Goal: Task Accomplishment & Management: Complete application form

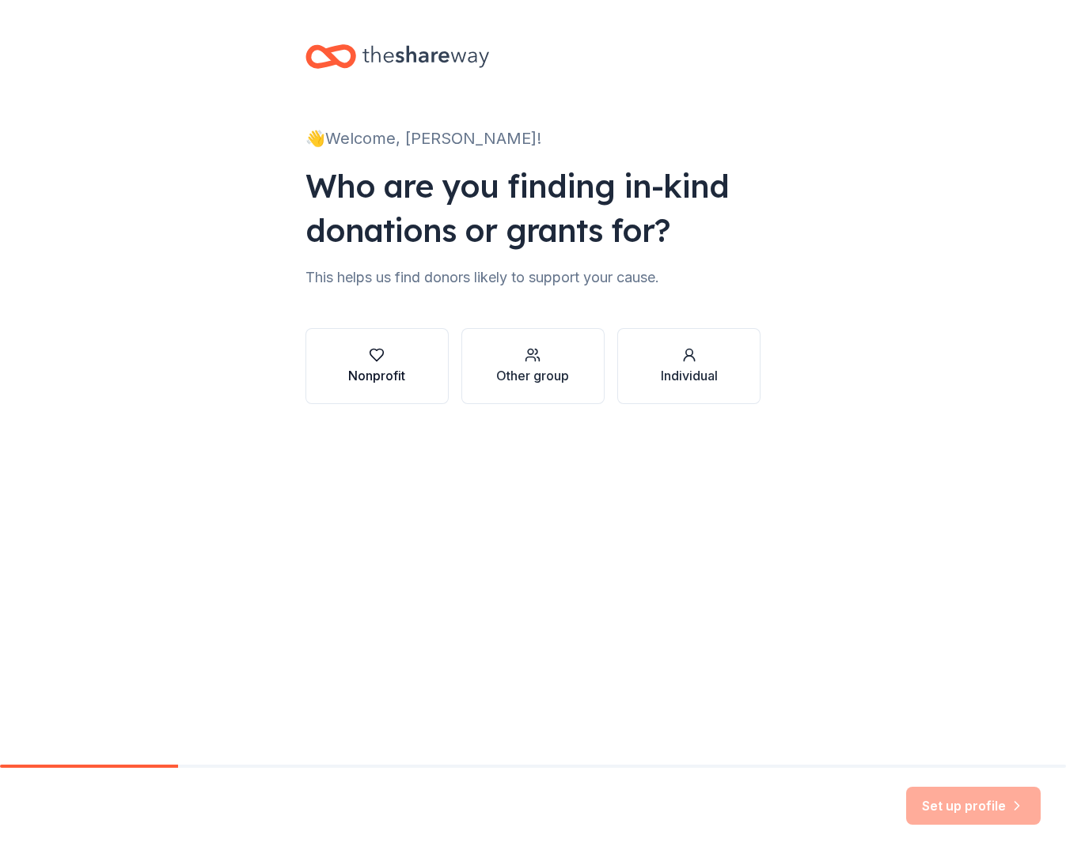
scroll to position [1, 0]
click at [392, 377] on div "Nonprofit" at bounding box center [376, 375] width 57 height 19
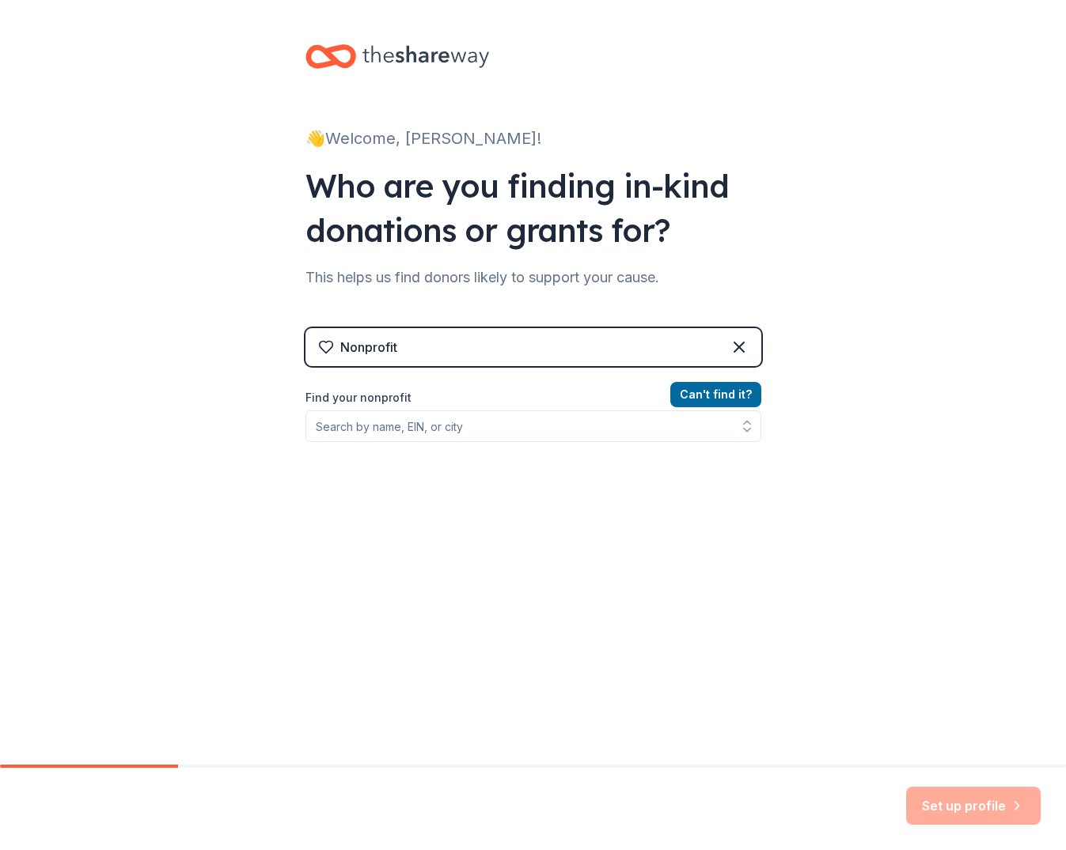
scroll to position [0, 1]
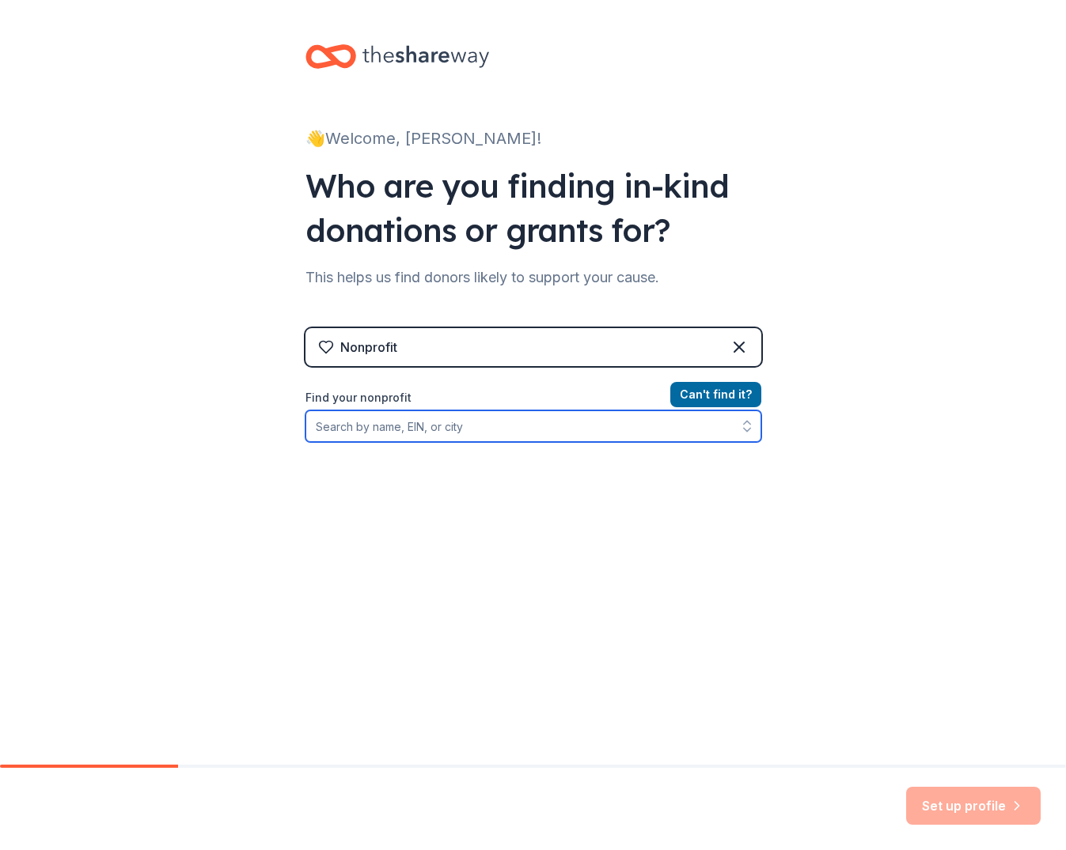
click at [441, 428] on input "Find your nonprofit" at bounding box center [533, 427] width 456 height 32
click at [748, 434] on icon "button" at bounding box center [747, 427] width 16 height 16
click at [748, 428] on icon "button" at bounding box center [747, 427] width 16 height 16
drag, startPoint x: 632, startPoint y: 429, endPoint x: 518, endPoint y: 425, distance: 114.0
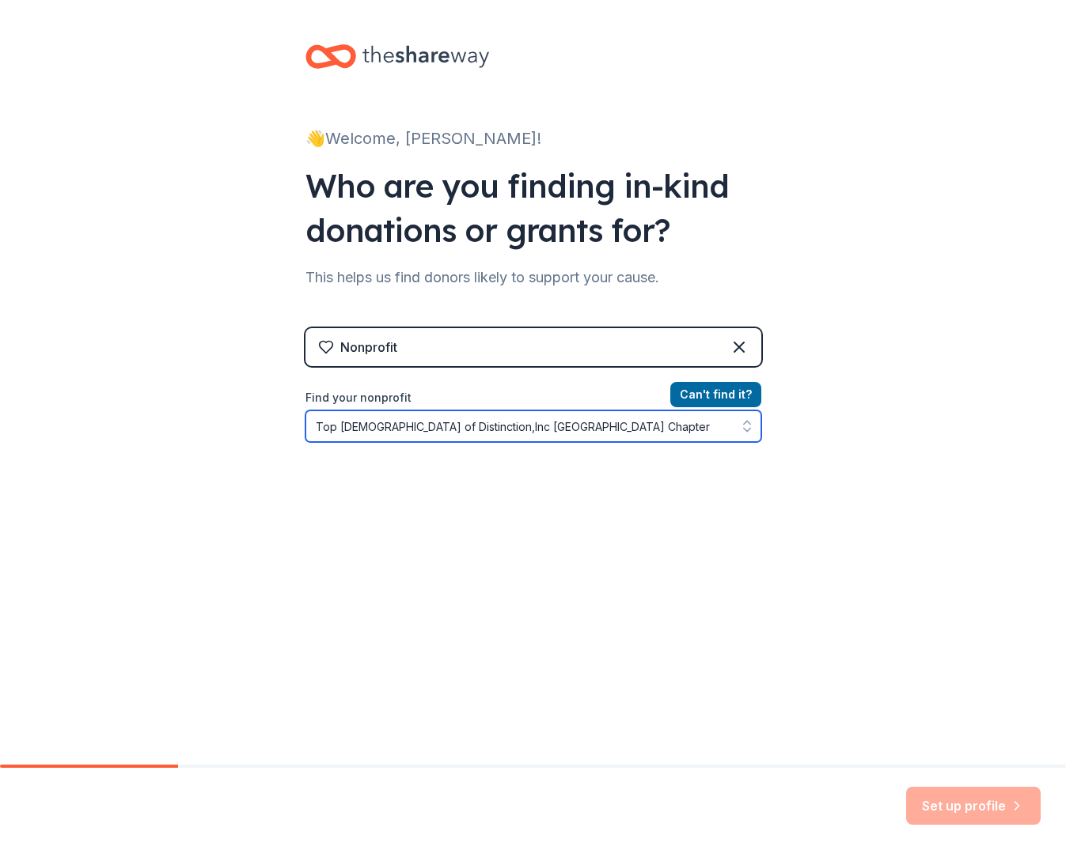
click at [518, 425] on input "Top [DEMOGRAPHIC_DATA] of Distinction,Inc [GEOGRAPHIC_DATA] Chapter" at bounding box center [533, 427] width 456 height 32
type input "Top [DEMOGRAPHIC_DATA] of Distinction,Inc [GEOGRAPHIC_DATA]"
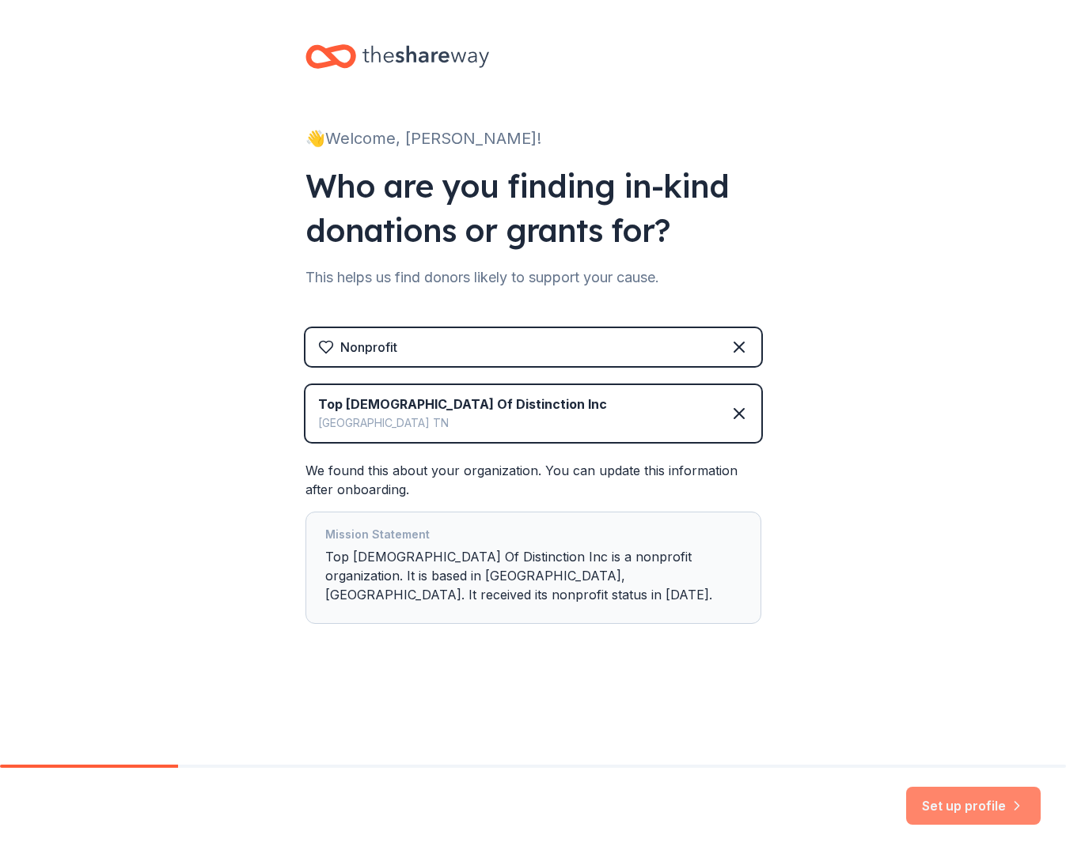
click at [960, 800] on button "Set up profile" at bounding box center [973, 806] width 134 height 38
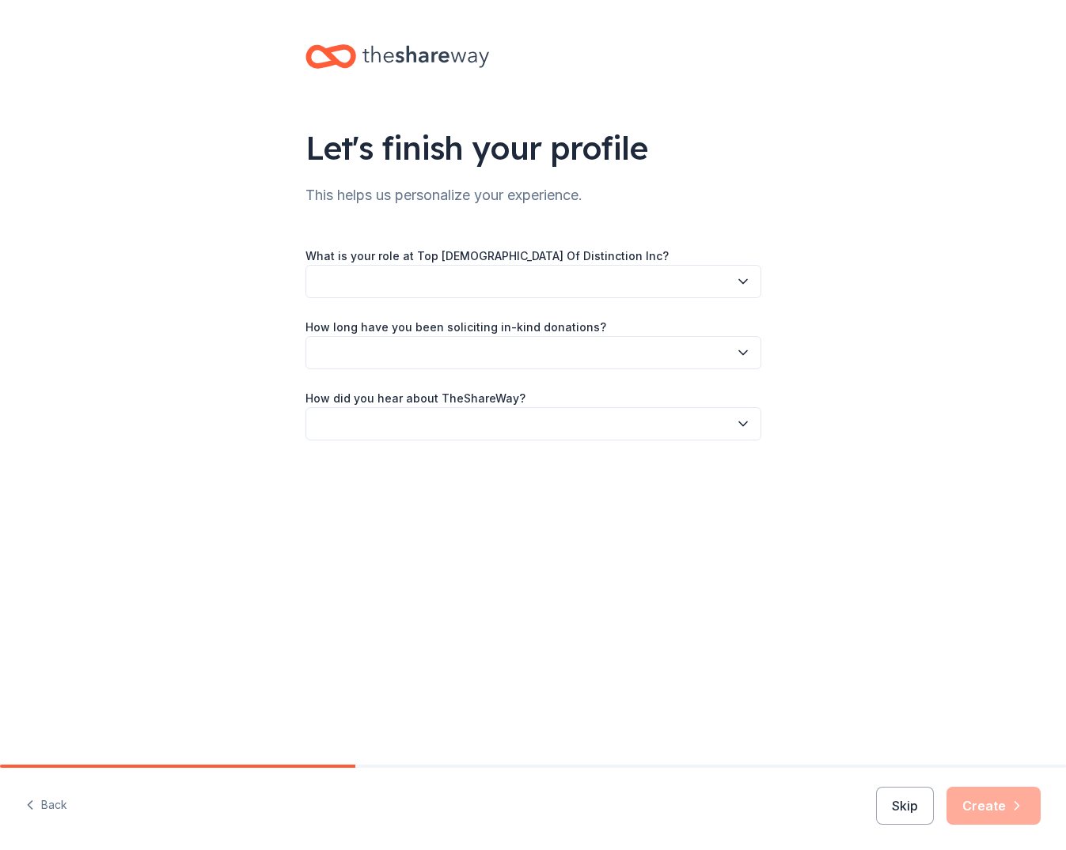
scroll to position [0, 2]
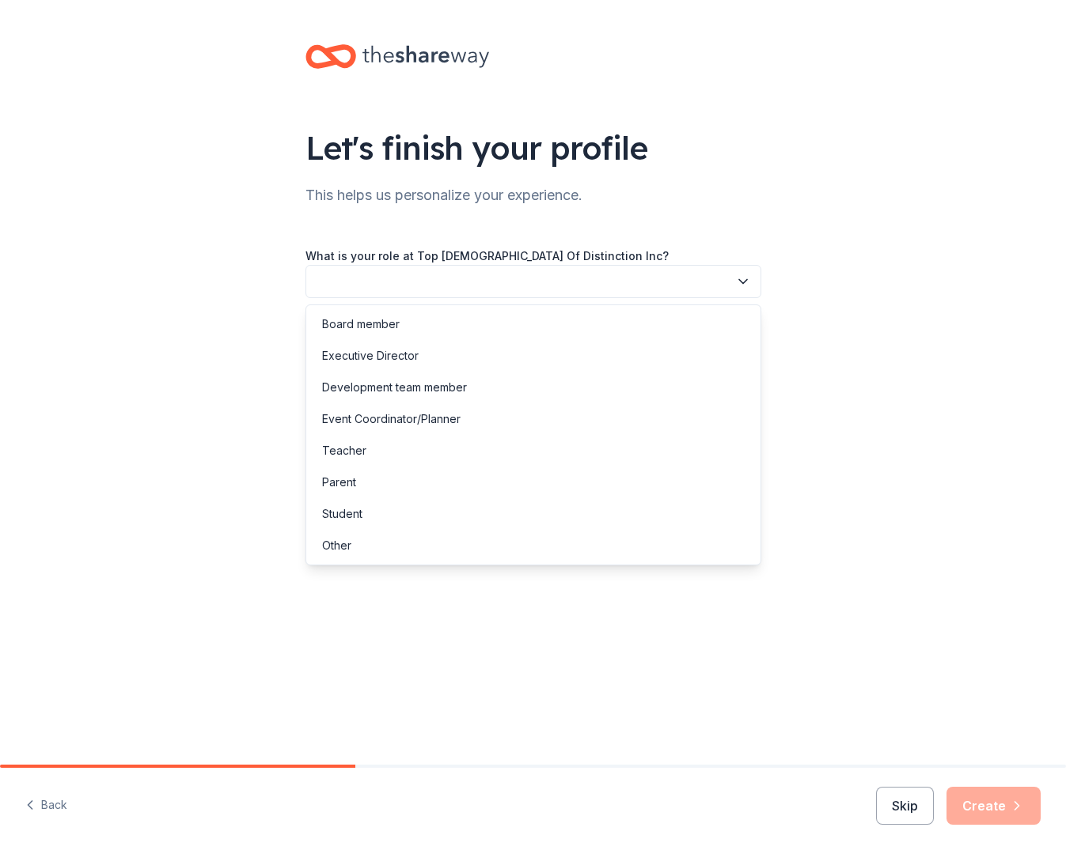
click at [695, 282] on button "button" at bounding box center [533, 281] width 456 height 33
click at [331, 541] on div "Other" at bounding box center [336, 545] width 29 height 19
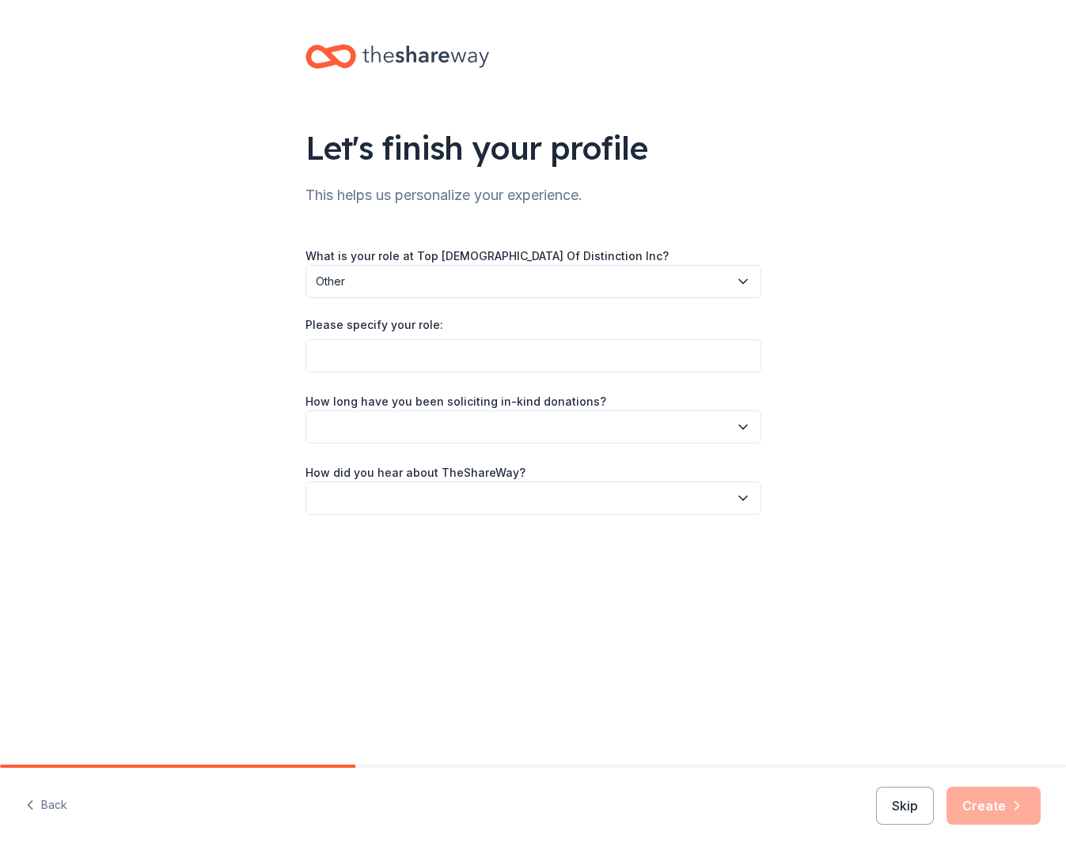
scroll to position [0, 0]
click at [405, 343] on input "Please specify your role:" at bounding box center [533, 355] width 456 height 33
type input "Chapter Member"
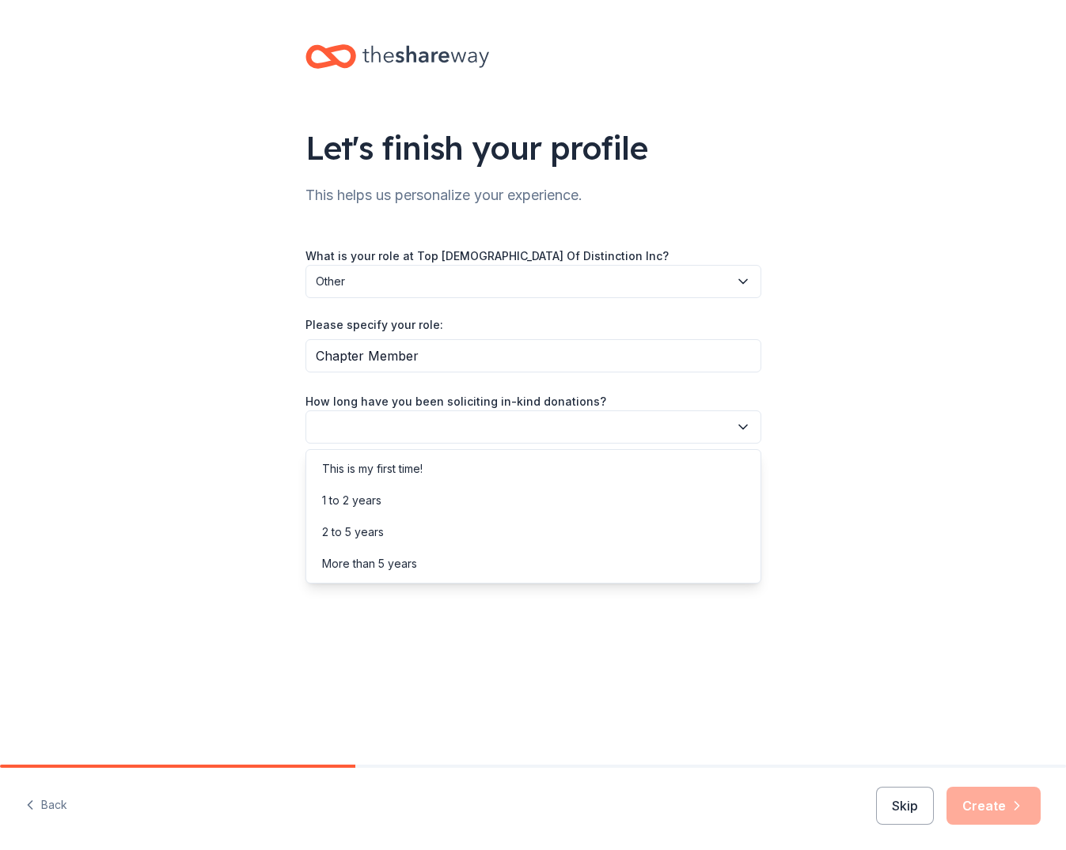
click at [638, 429] on button "button" at bounding box center [533, 427] width 456 height 33
click at [392, 475] on div "This is my first time!" at bounding box center [372, 469] width 100 height 19
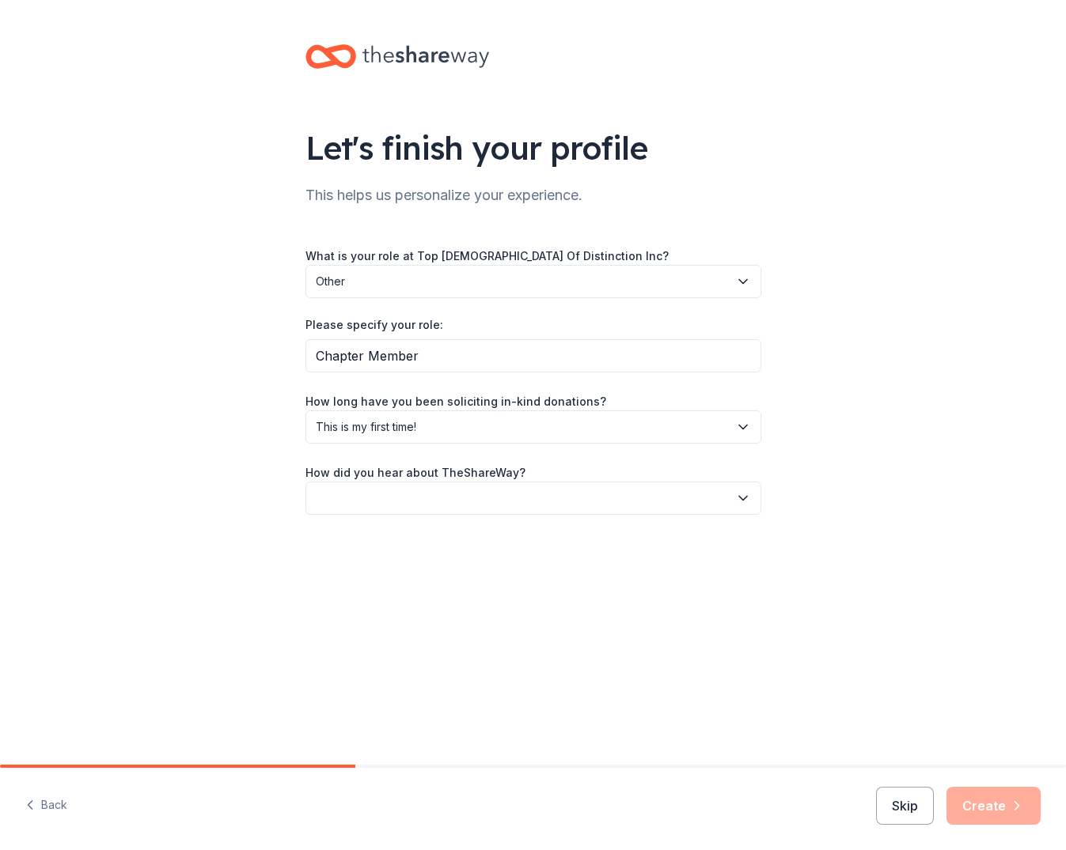
scroll to position [2, 4]
click at [408, 487] on button "button" at bounding box center [533, 498] width 456 height 33
click at [355, 604] on div "Social media" at bounding box center [355, 603] width 66 height 19
click at [980, 808] on button "Create" at bounding box center [993, 806] width 94 height 38
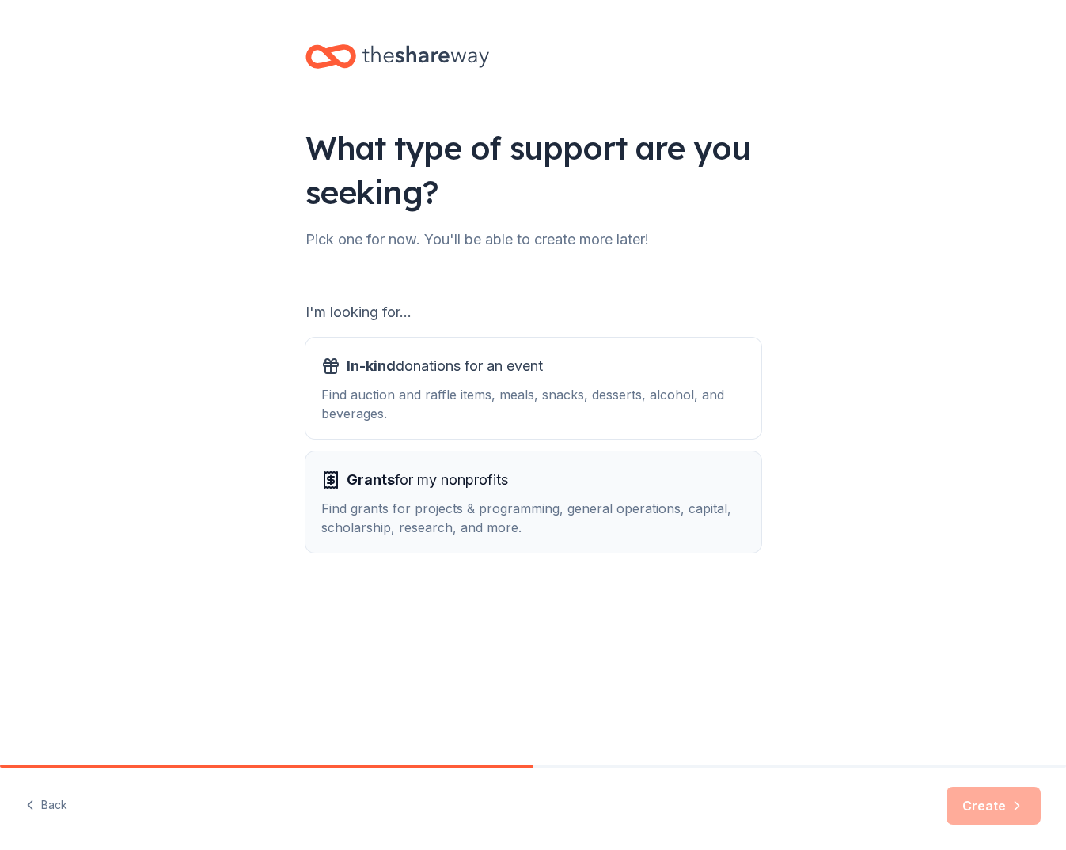
click at [469, 490] on span "Grants for my nonprofits" at bounding box center [427, 480] width 161 height 25
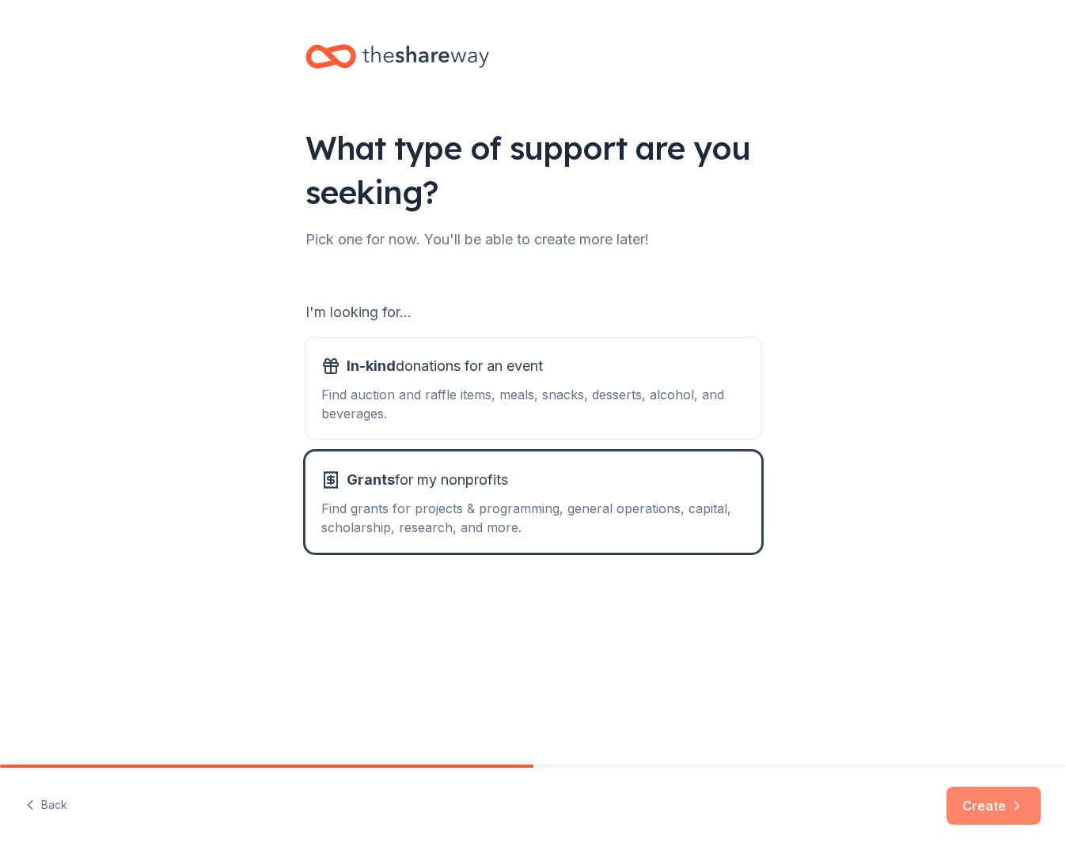
click at [968, 809] on button "Create" at bounding box center [993, 806] width 94 height 38
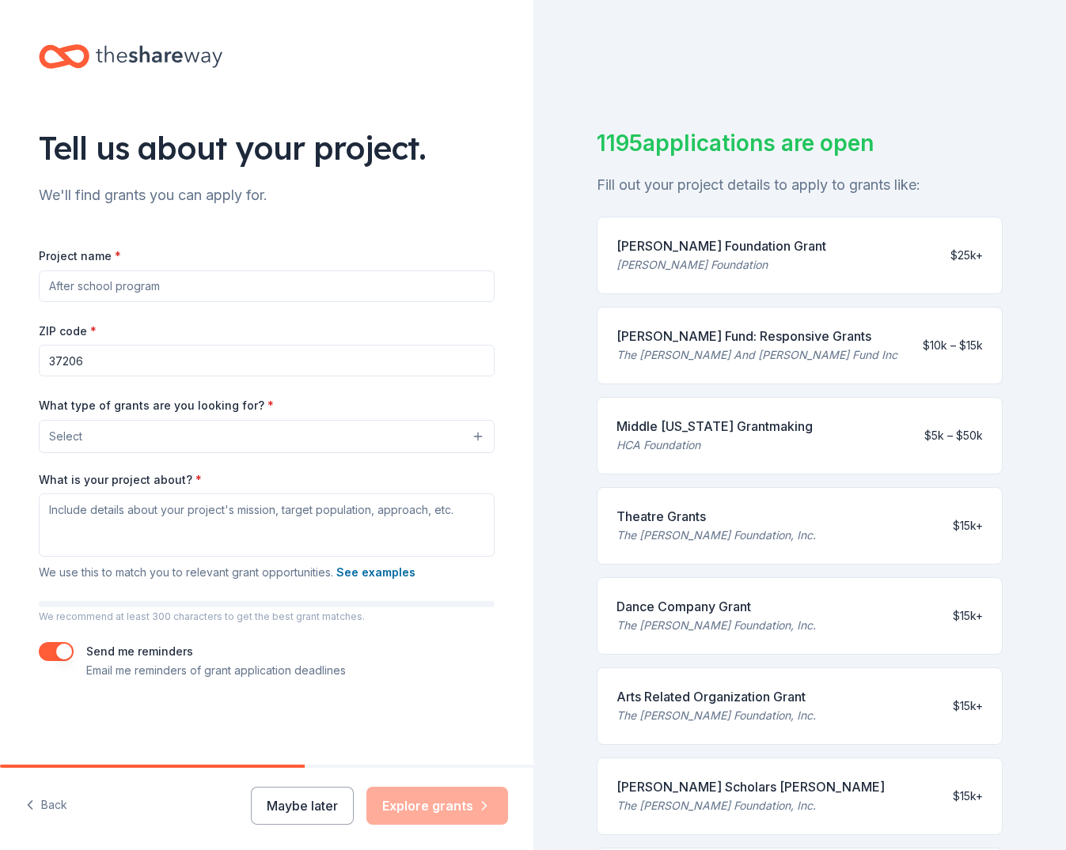
drag, startPoint x: 195, startPoint y: 286, endPoint x: 102, endPoint y: 282, distance: 92.6
click at [477, 286] on input "Project name *" at bounding box center [267, 287] width 456 height 32
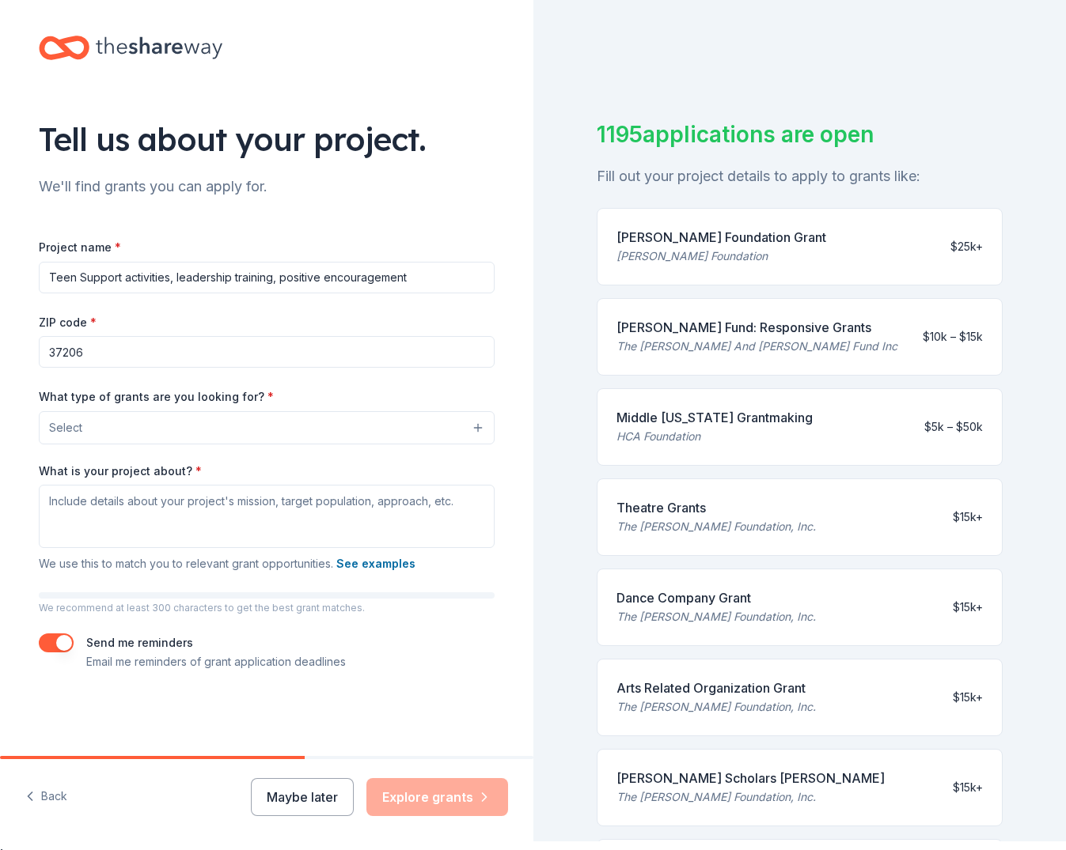
scroll to position [9, 1]
type input "Teen Support activities, leadership training, positive encouragement"
type input "37208"
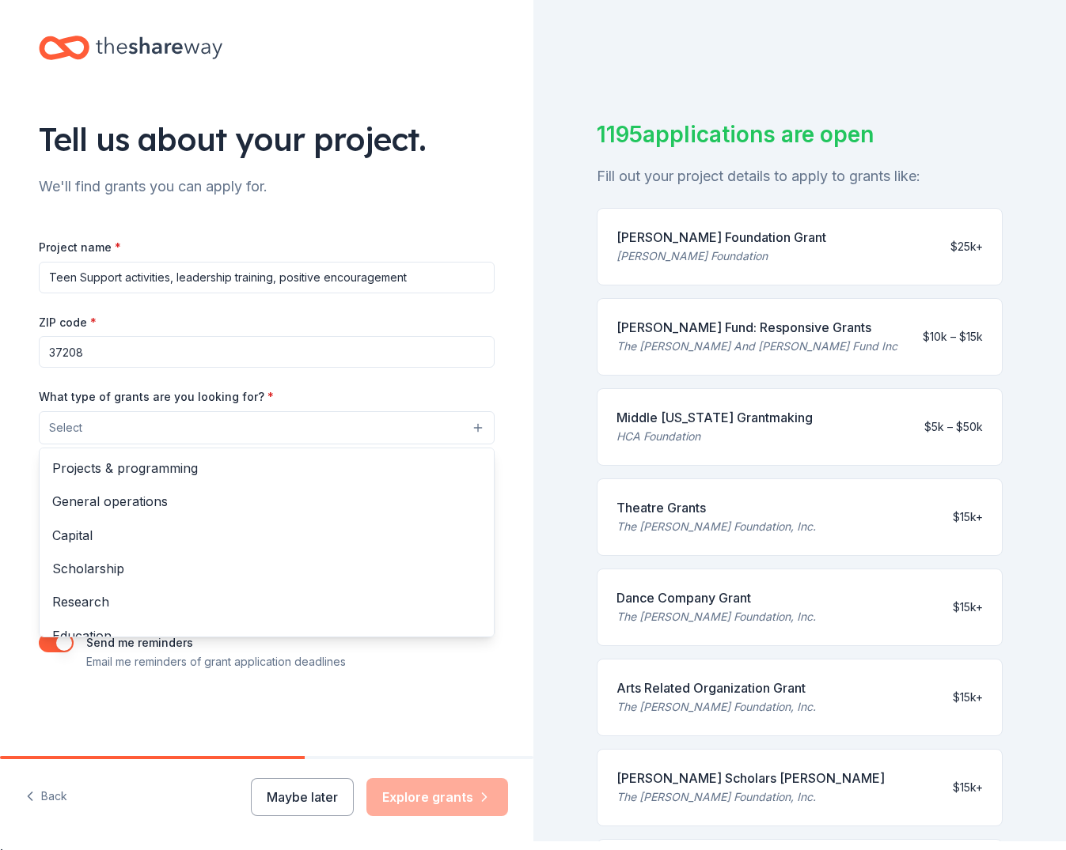
click at [474, 426] on button "Select" at bounding box center [267, 427] width 456 height 33
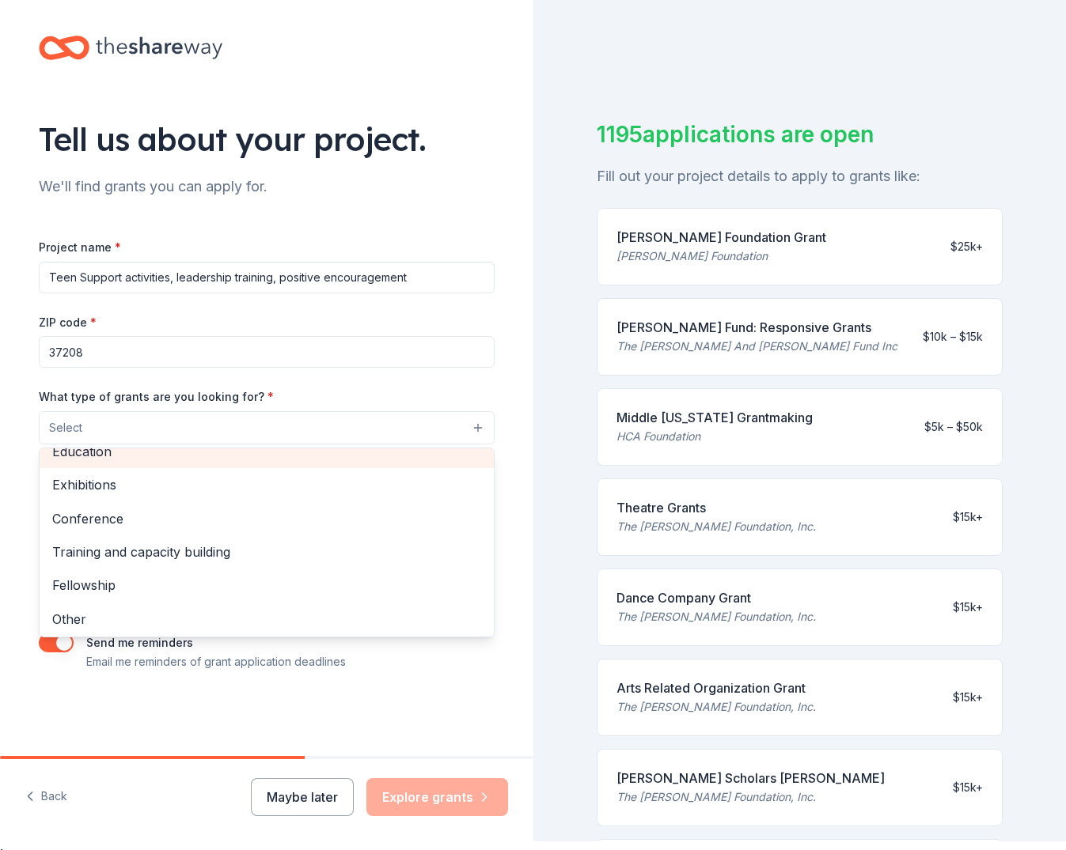
scroll to position [184, 0]
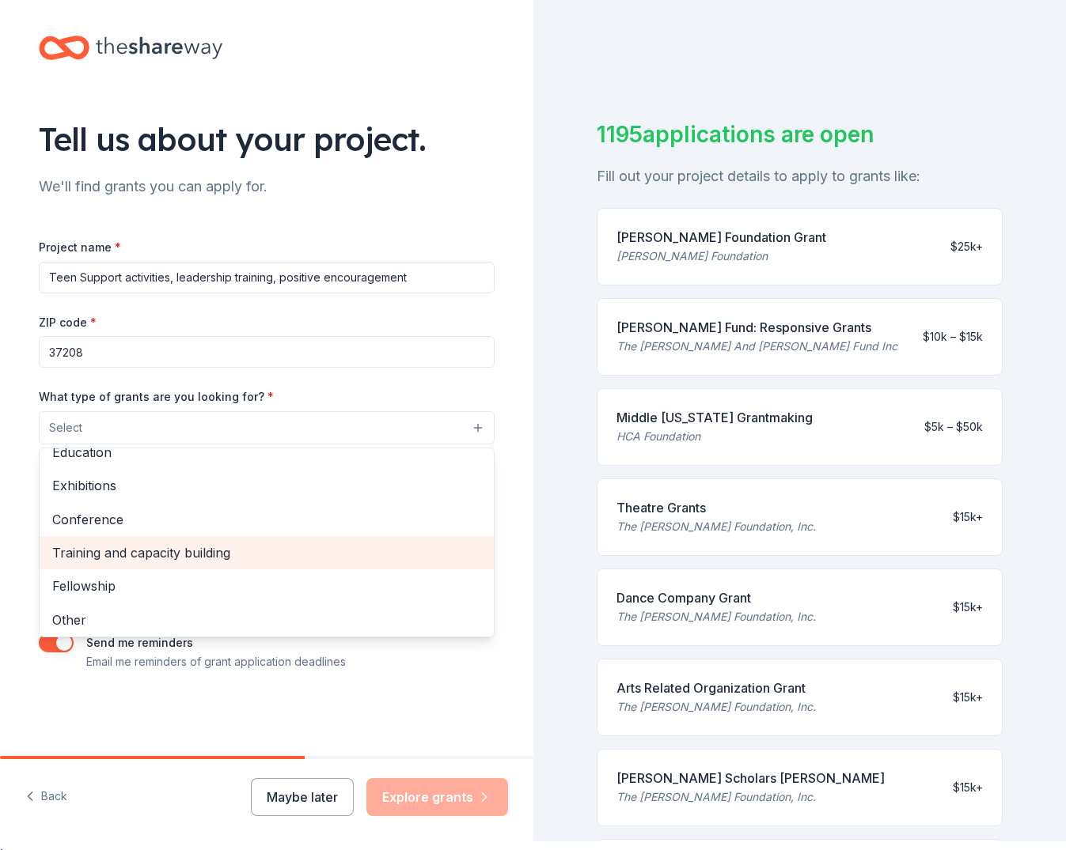
click at [203, 549] on span "Training and capacity building" at bounding box center [266, 553] width 429 height 21
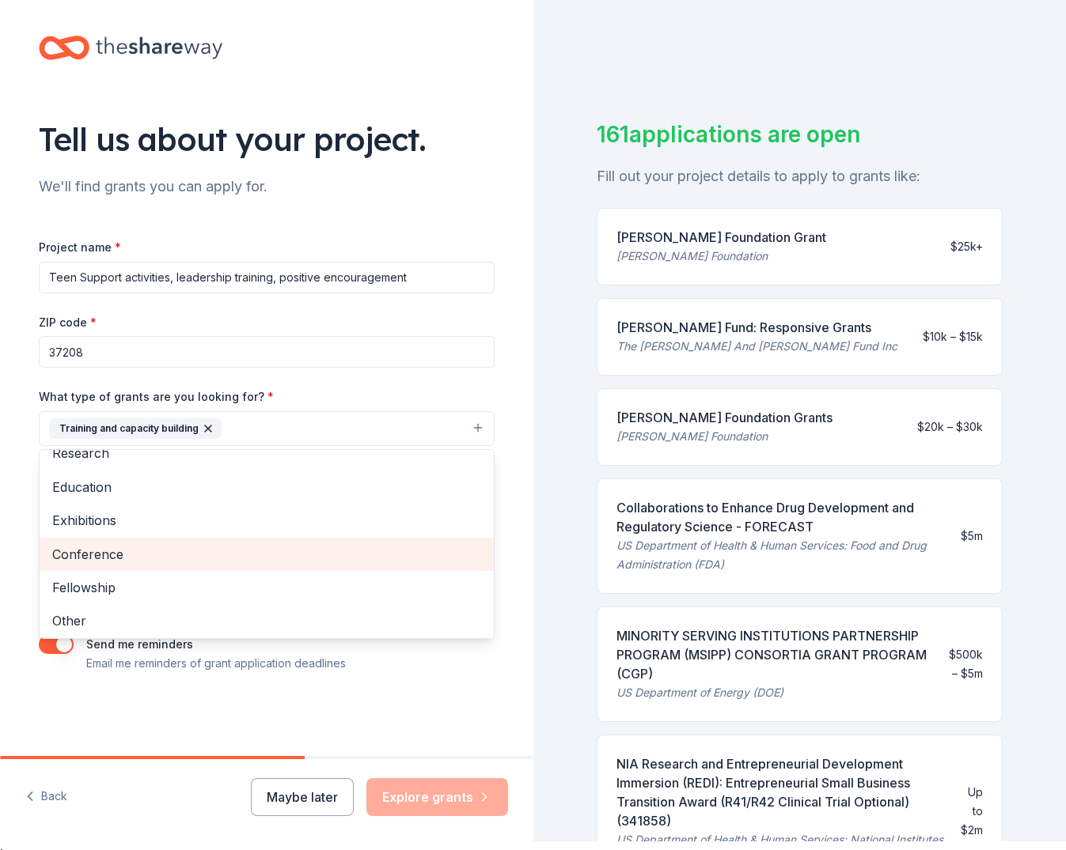
click at [89, 552] on span "Conference" at bounding box center [266, 554] width 429 height 21
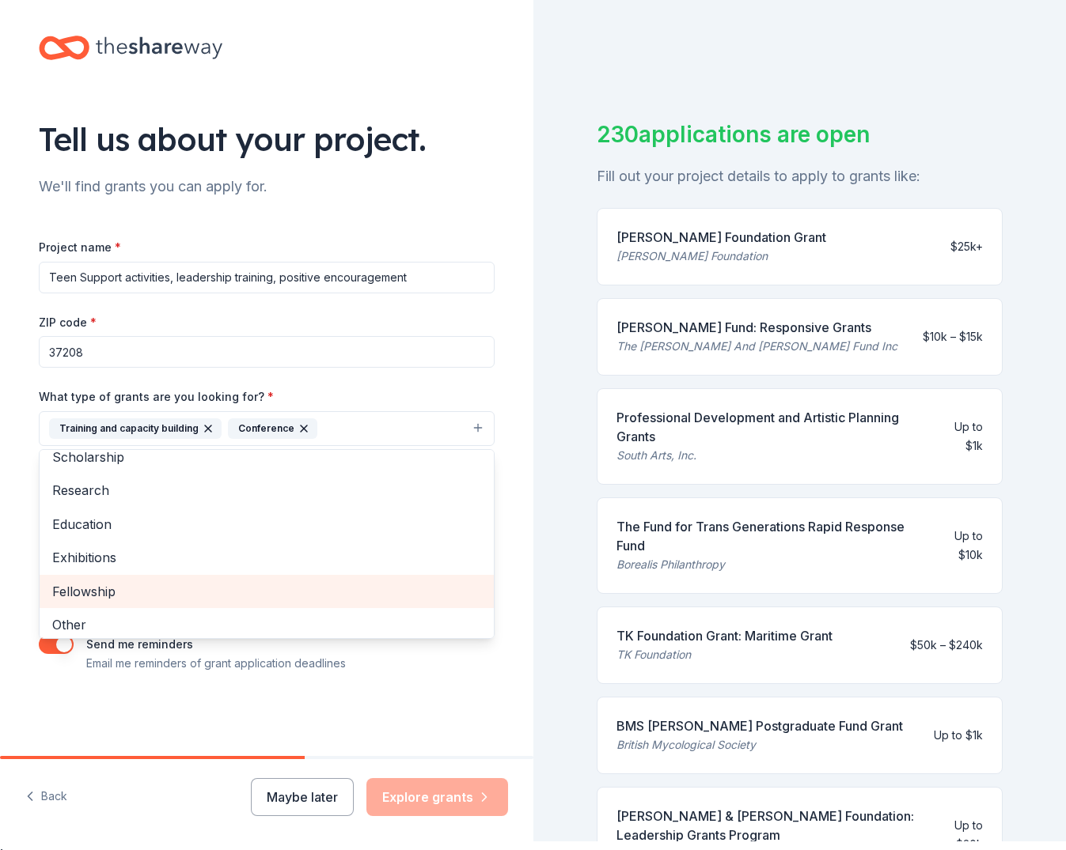
drag, startPoint x: 95, startPoint y: 585, endPoint x: 97, endPoint y: 521, distance: 64.1
click at [96, 584] on span "Fellowship" at bounding box center [266, 591] width 429 height 21
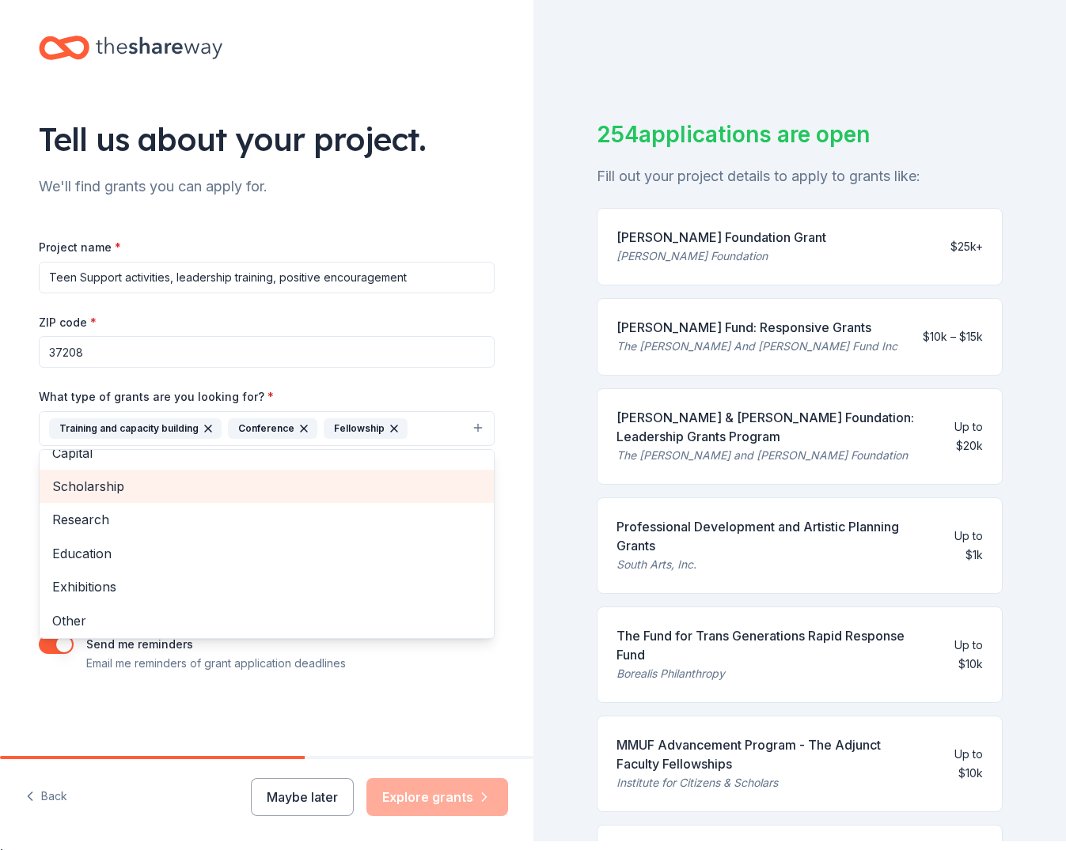
click at [91, 479] on span "Scholarship" at bounding box center [266, 486] width 429 height 21
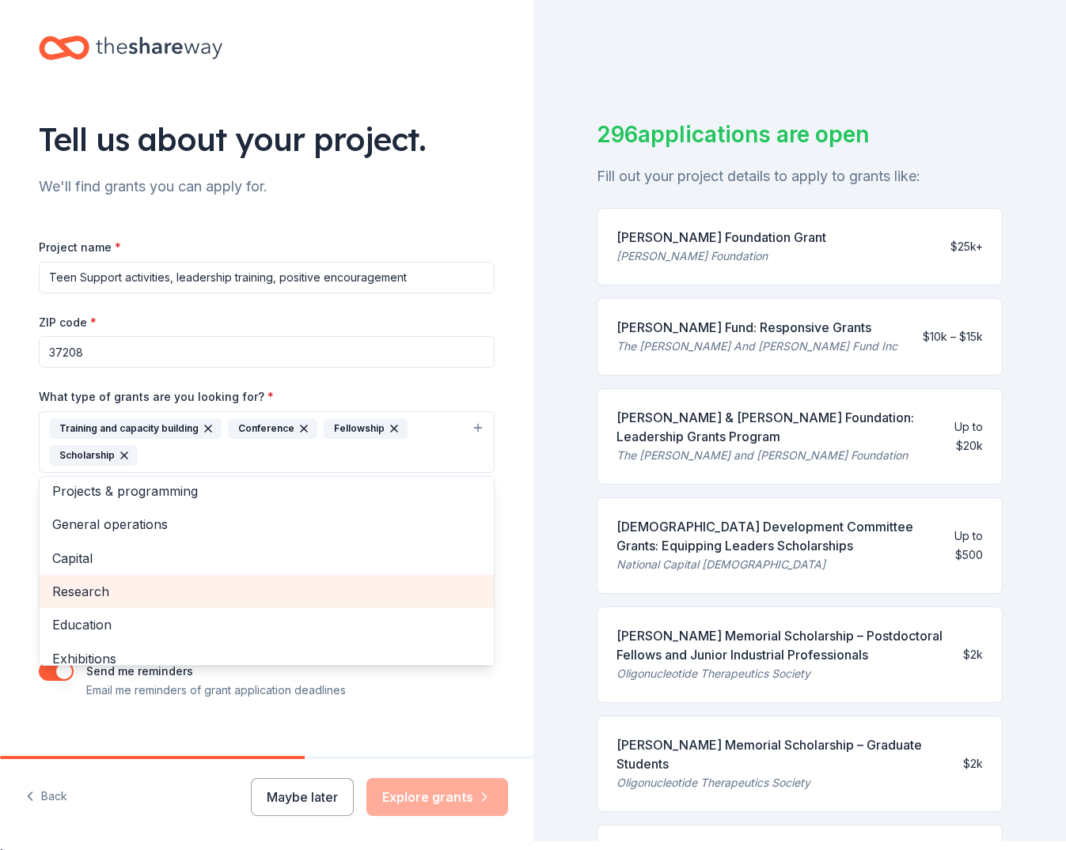
scroll to position [0, 0]
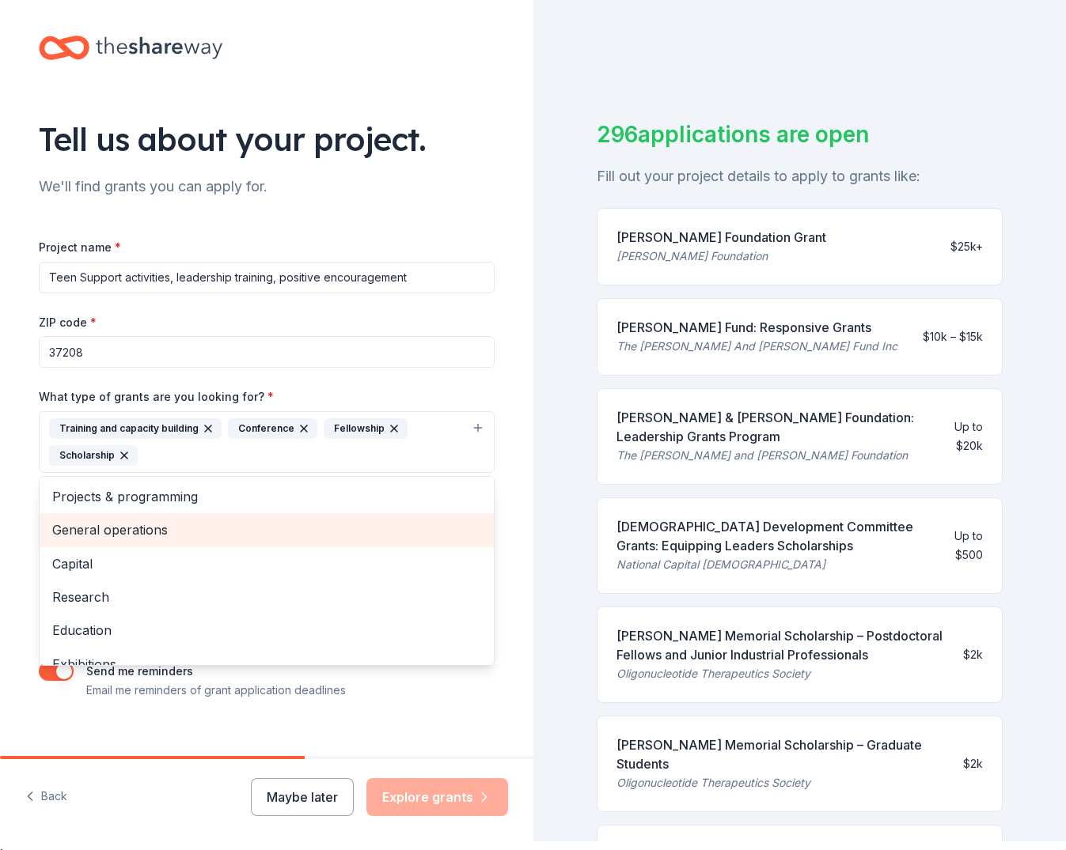
click at [139, 523] on span "General operations" at bounding box center [266, 530] width 429 height 21
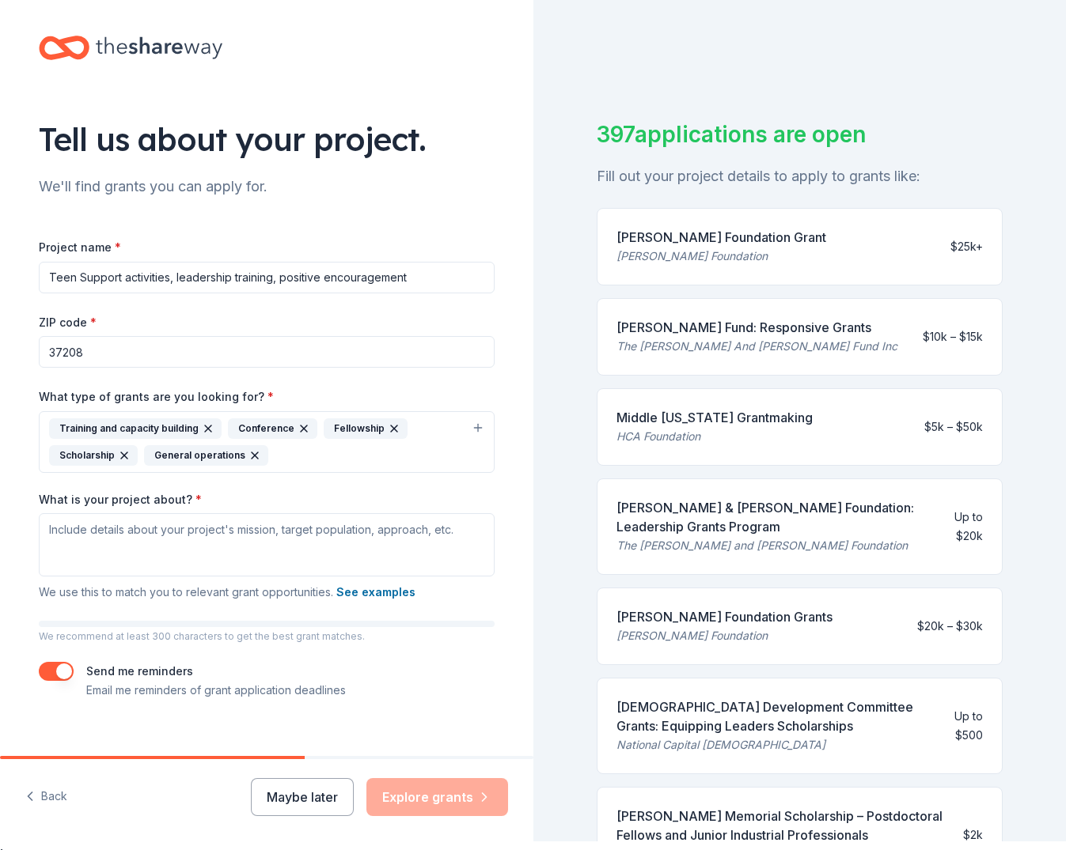
click at [252, 453] on icon "button" at bounding box center [255, 456] width 6 height 6
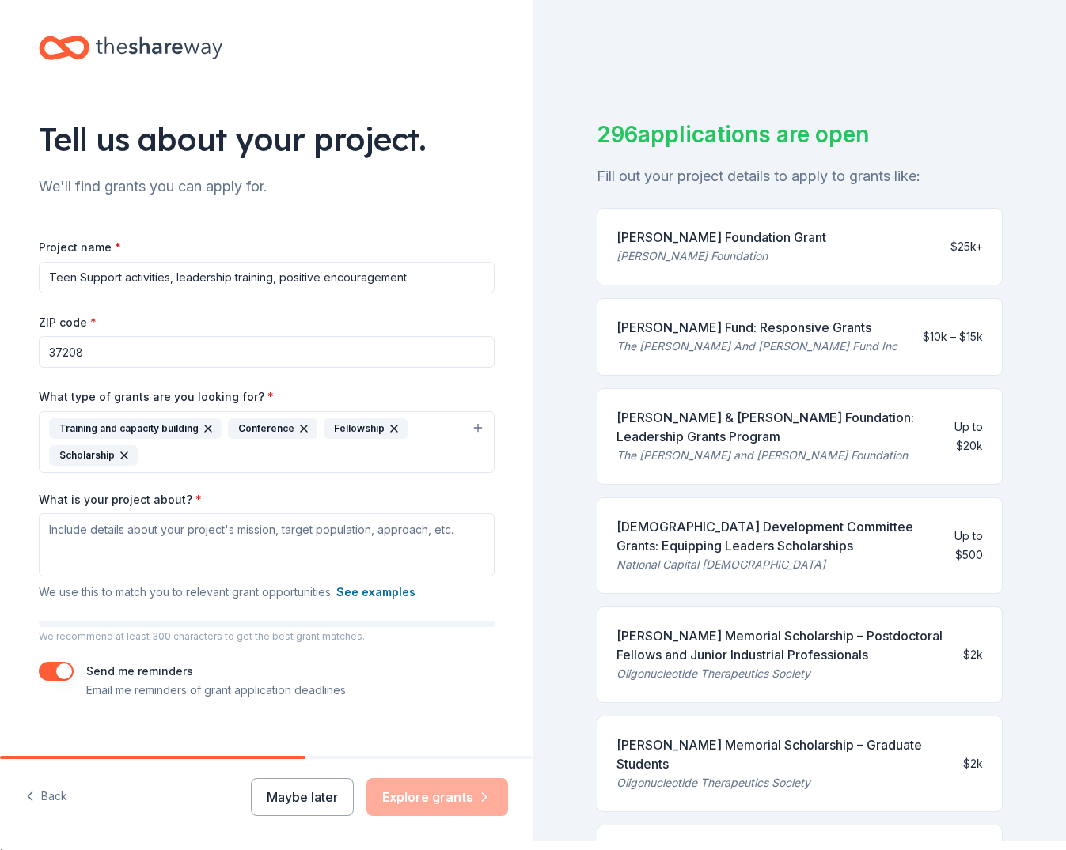
scroll to position [9, 0]
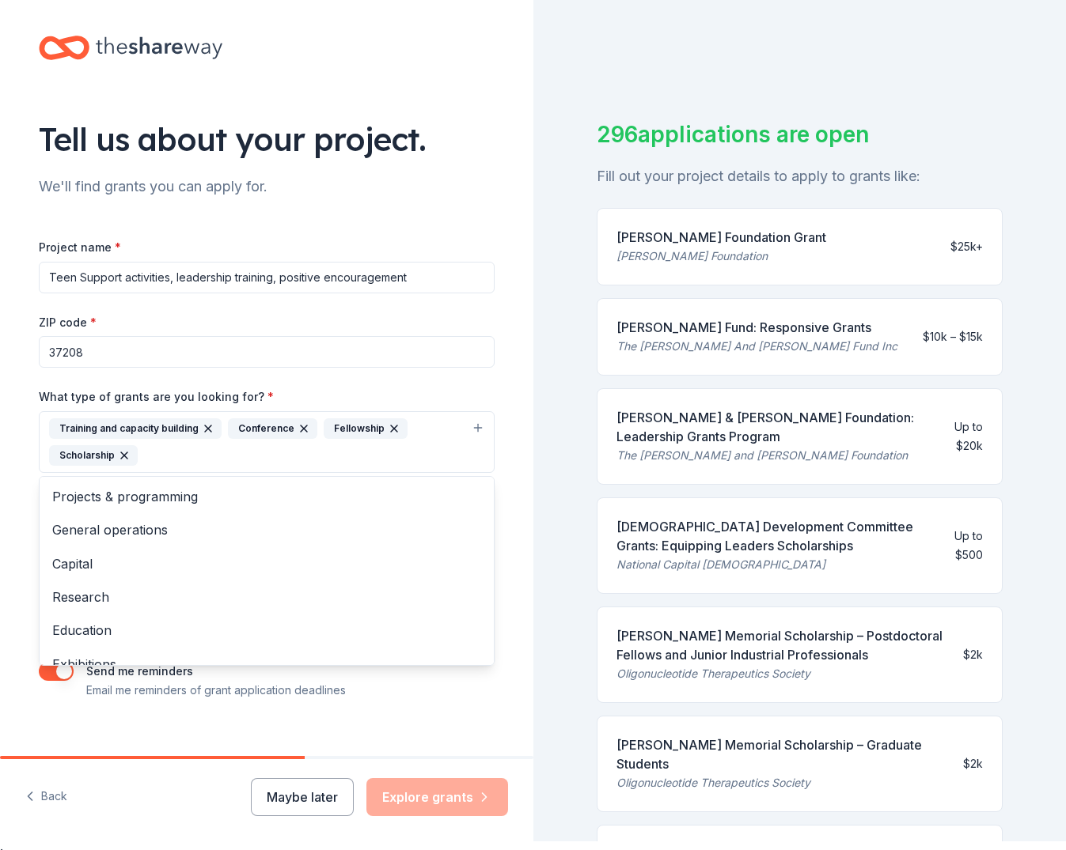
click at [154, 452] on div "Training and capacity building Conference Fellowship Scholarship" at bounding box center [257, 442] width 416 height 47
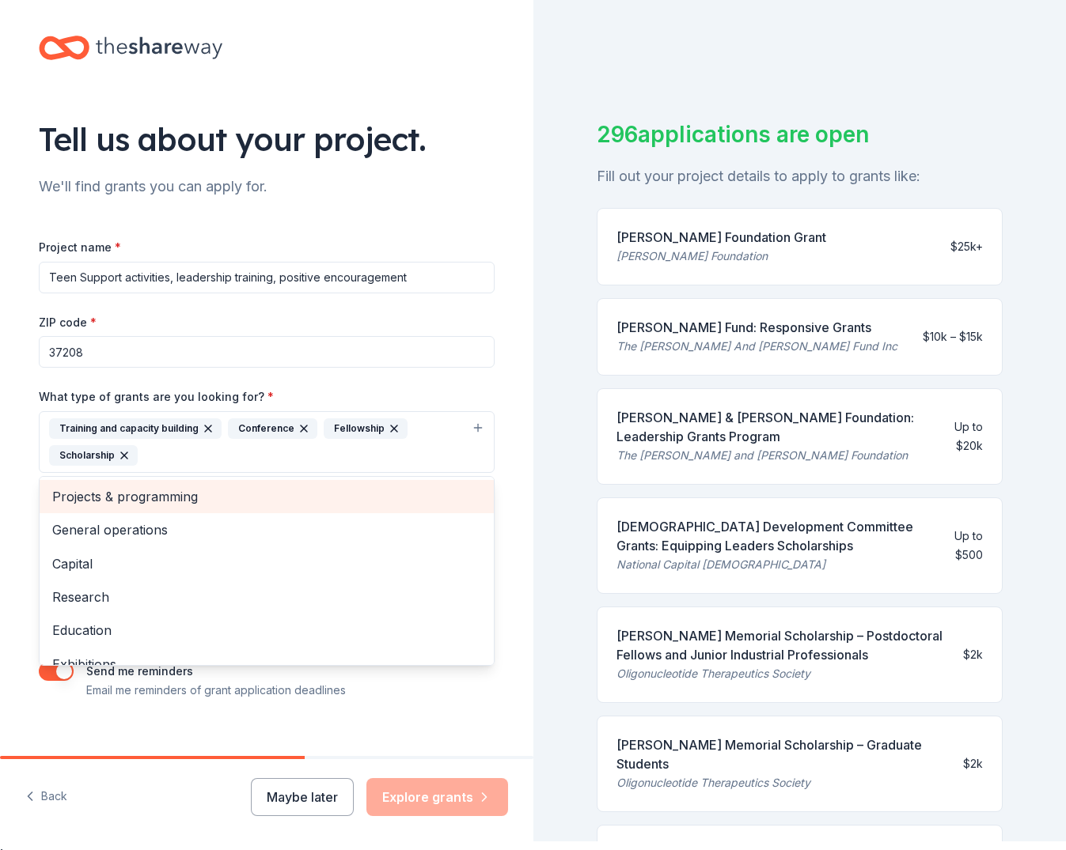
click at [134, 497] on span "Projects & programming" at bounding box center [266, 497] width 429 height 21
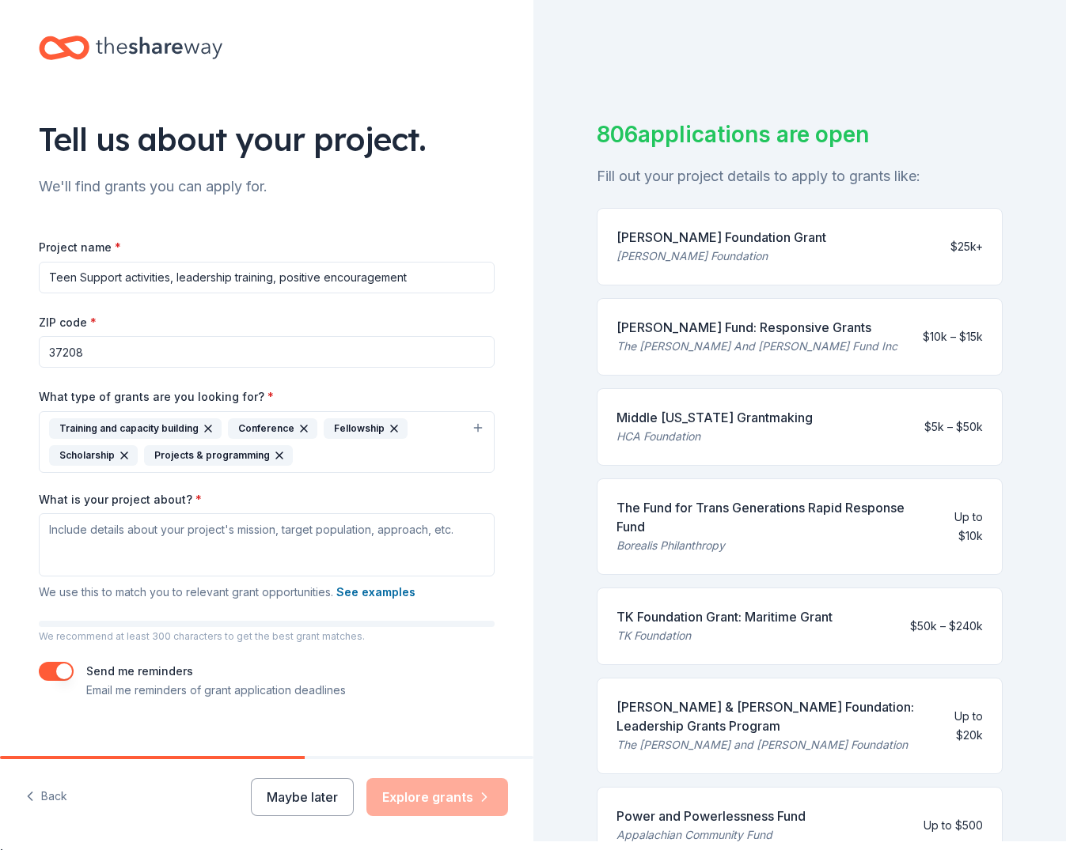
click at [369, 462] on div "Training and capacity building Conference Fellowship Scholarship Projects & pro…" at bounding box center [257, 442] width 416 height 47
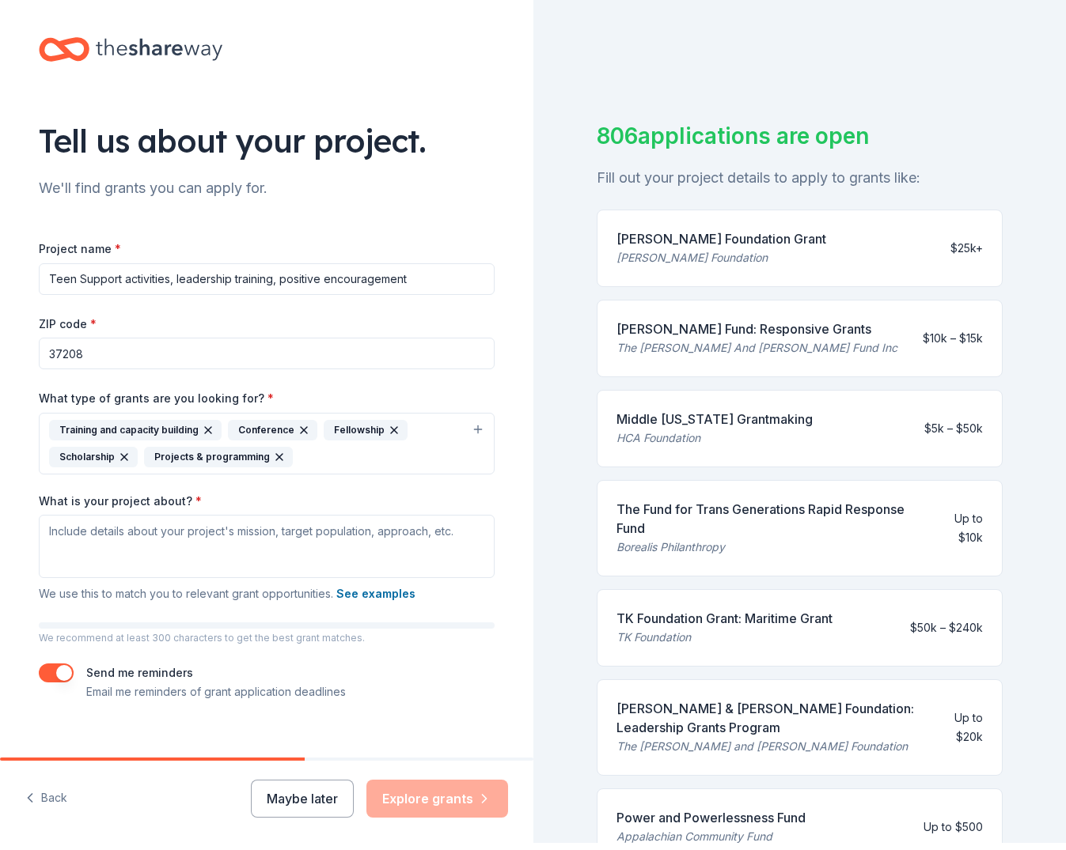
scroll to position [7, 0]
click at [70, 550] on textarea "What is your project about? *" at bounding box center [267, 546] width 456 height 63
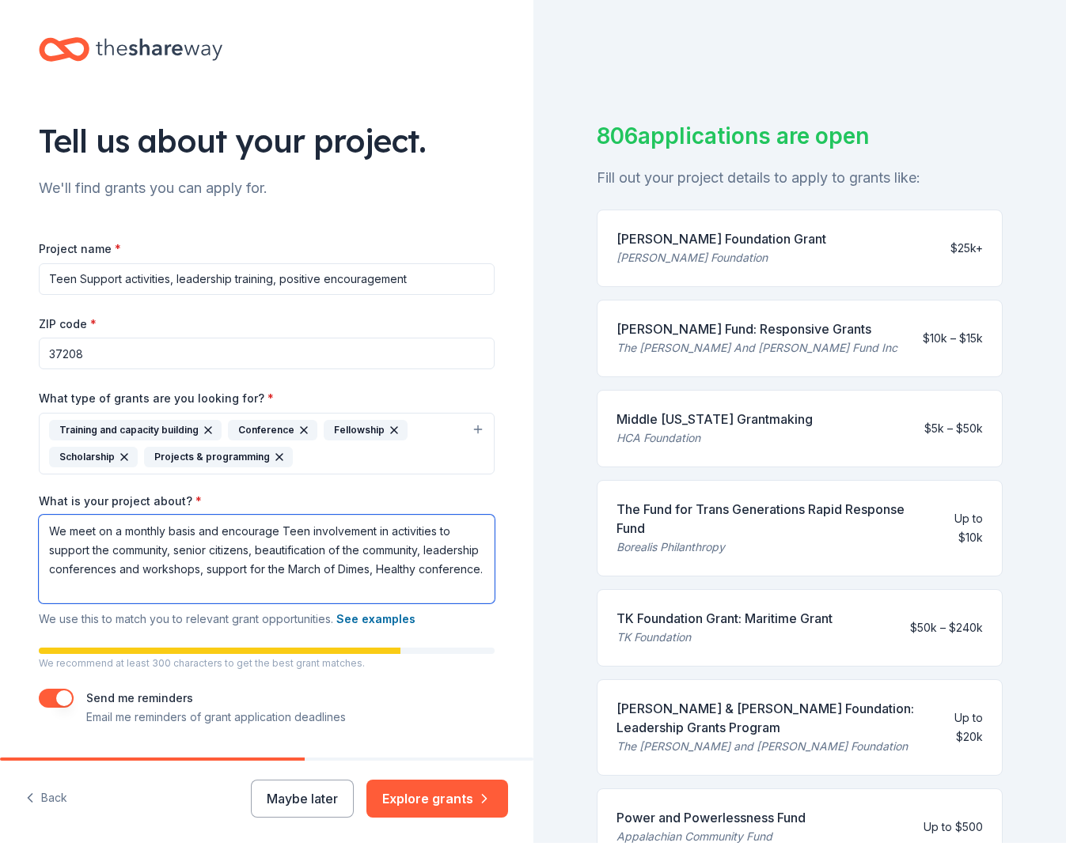
scroll to position [3, 0]
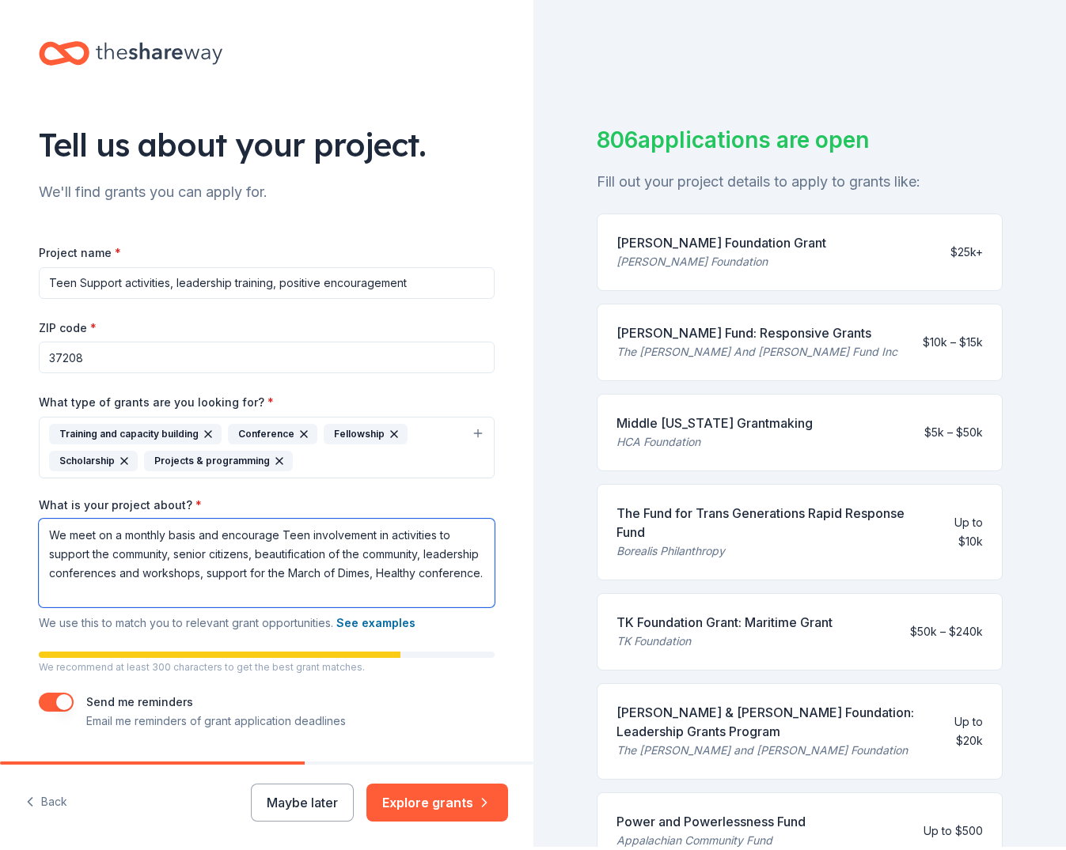
click at [389, 527] on textarea "We meet on a monthly basis and encourage Teen involvement in activities to supp…" at bounding box center [267, 563] width 456 height 89
click at [126, 592] on textarea "We meet on a monthly basis and encourage Teen involvement in various activities…" at bounding box center [267, 563] width 456 height 89
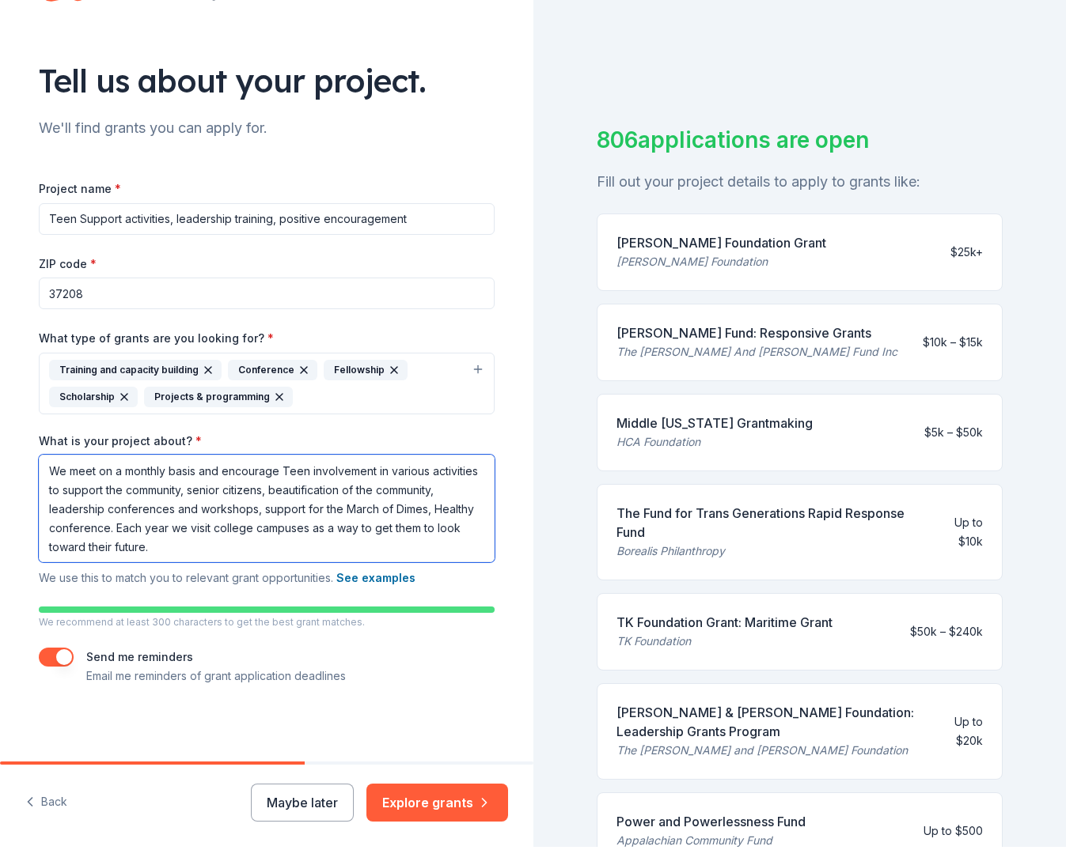
scroll to position [62, 0]
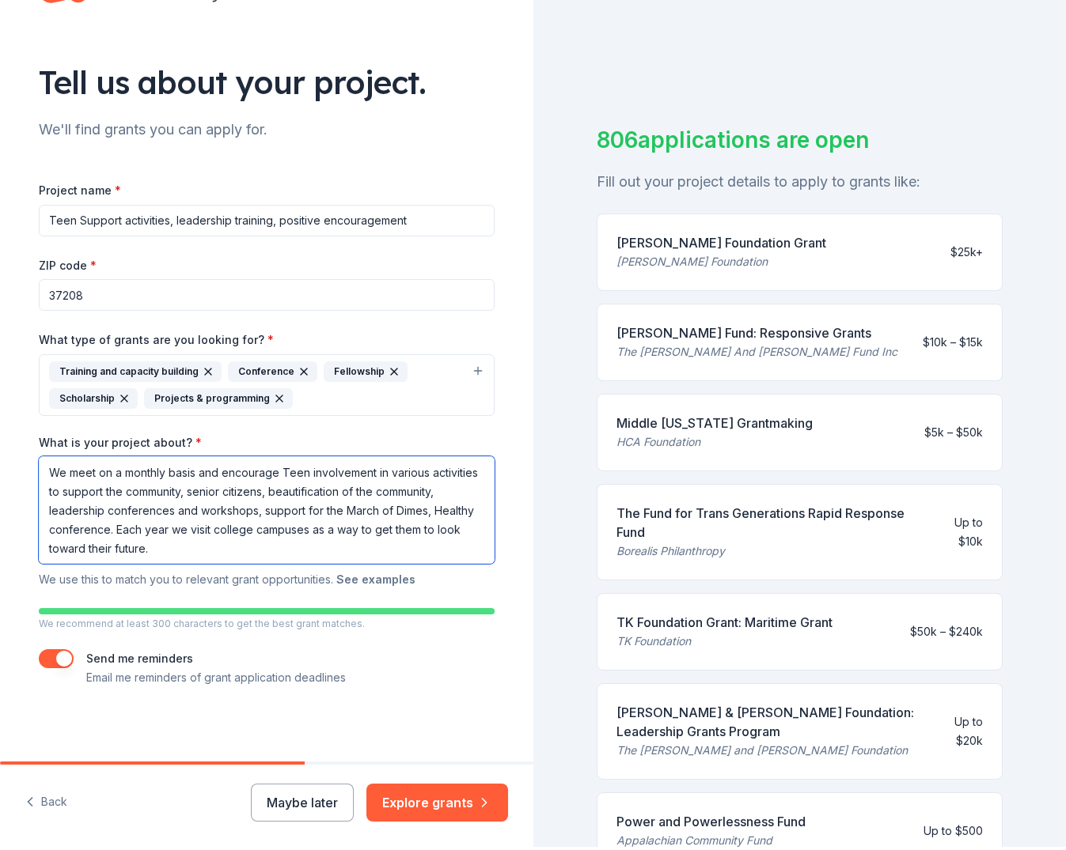
type textarea "We meet on a monthly basis and encourage Teen involvement in various activities…"
click at [370, 578] on button "See examples" at bounding box center [375, 579] width 79 height 19
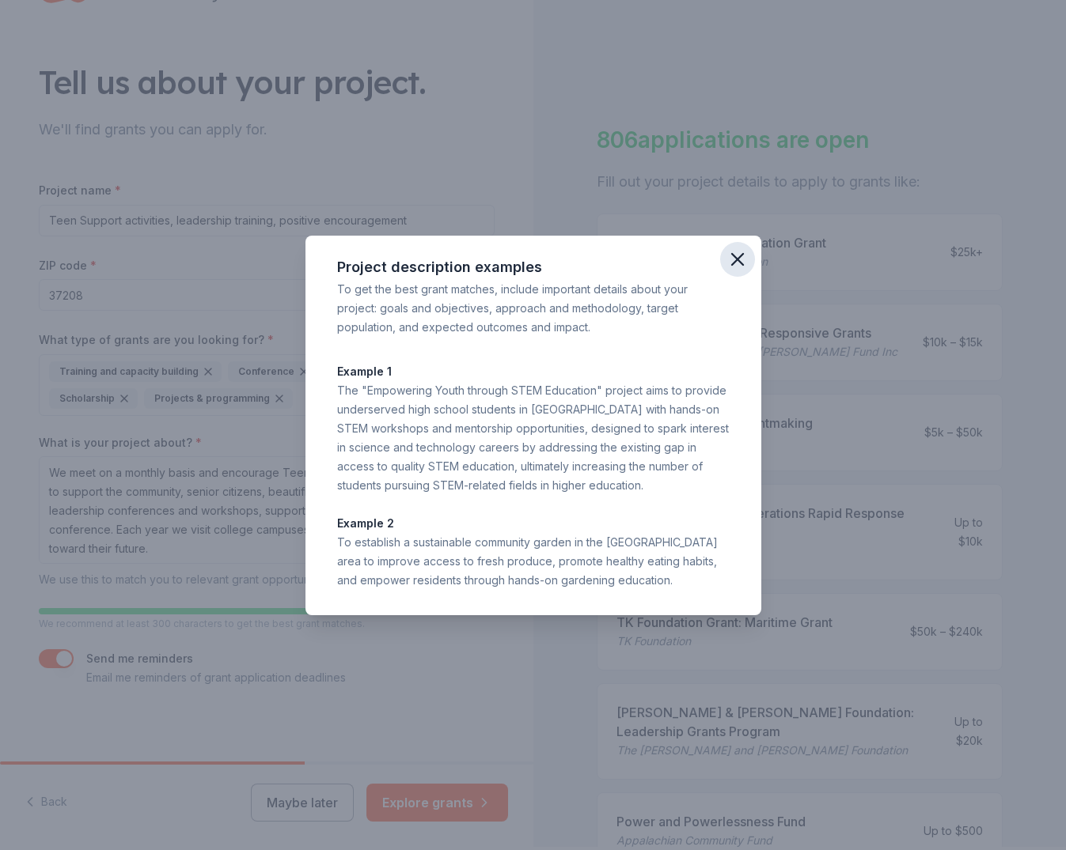
click at [744, 251] on icon "button" at bounding box center [737, 259] width 22 height 22
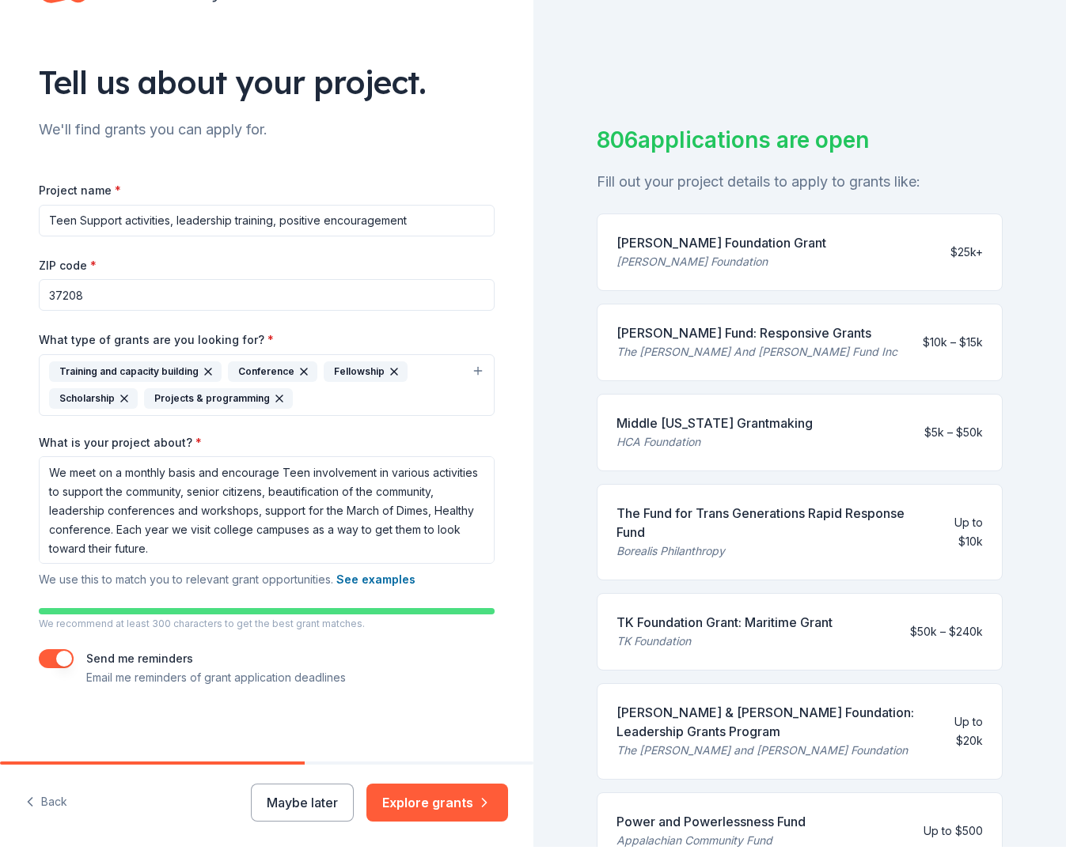
click at [46, 653] on button "button" at bounding box center [56, 659] width 35 height 19
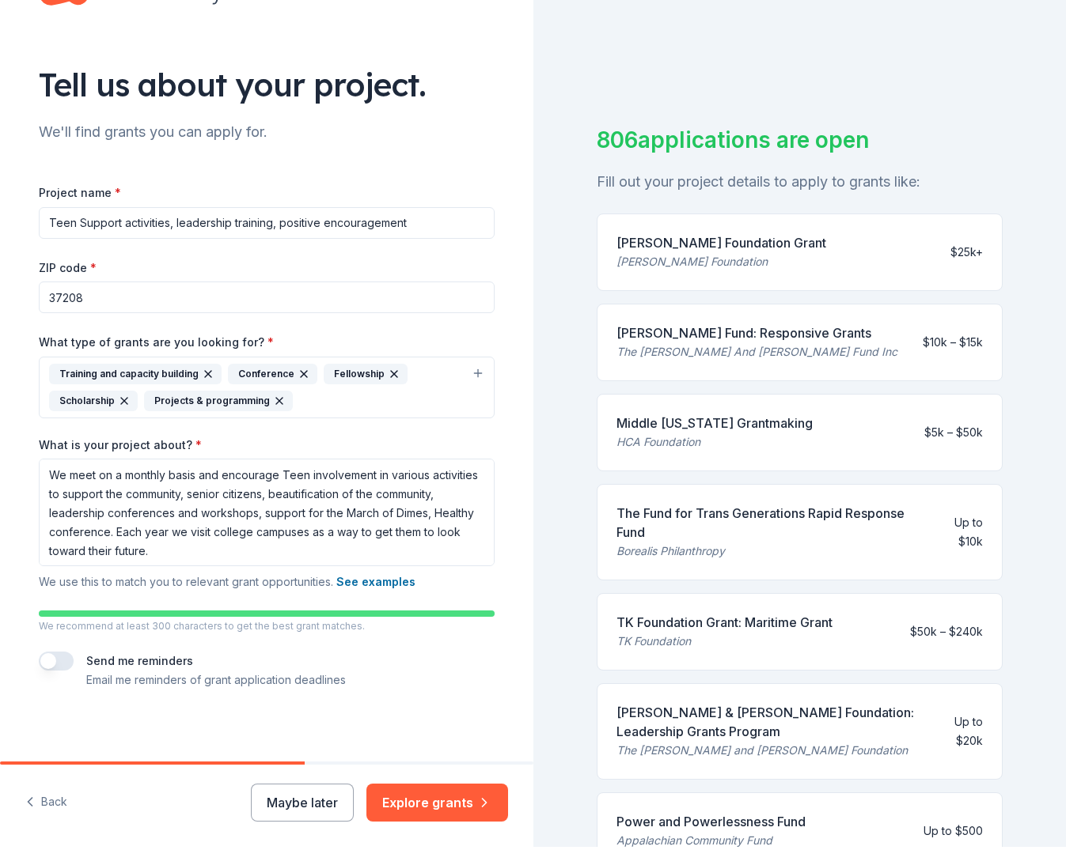
click at [47, 656] on button "button" at bounding box center [56, 661] width 35 height 19
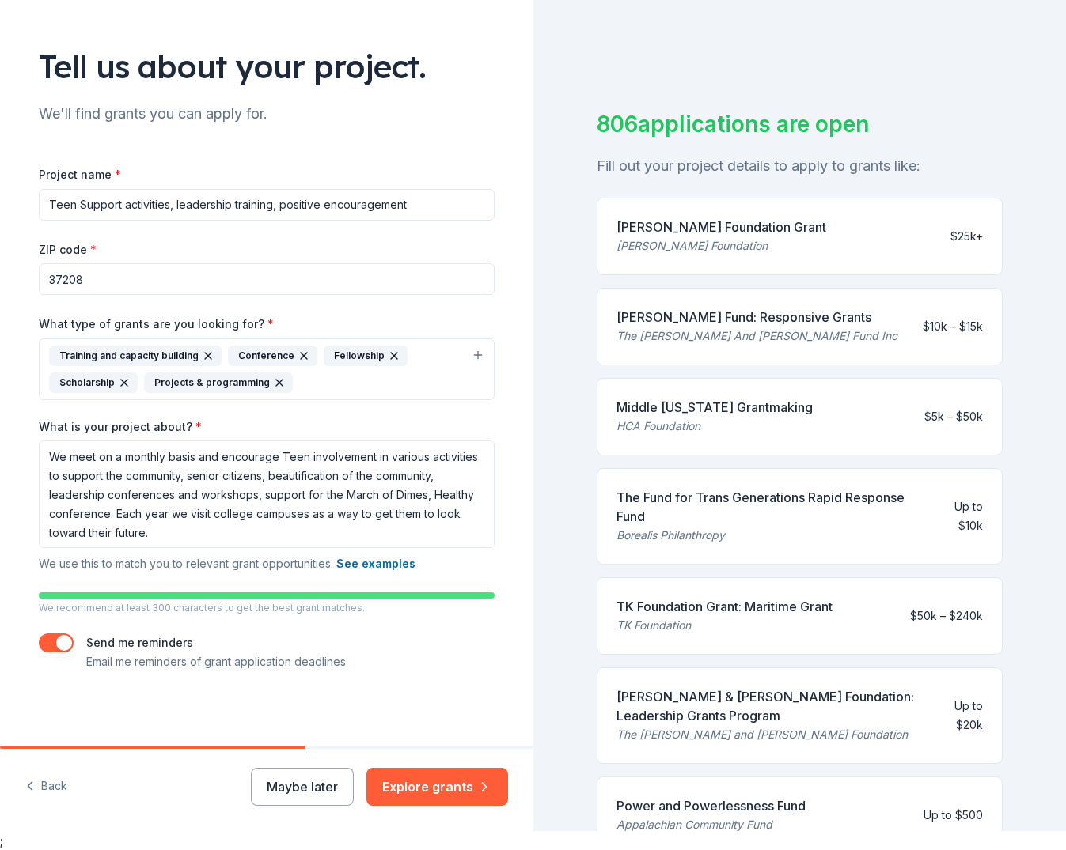
scroll to position [19, 0]
click at [424, 786] on button "Explore grants" at bounding box center [437, 787] width 142 height 38
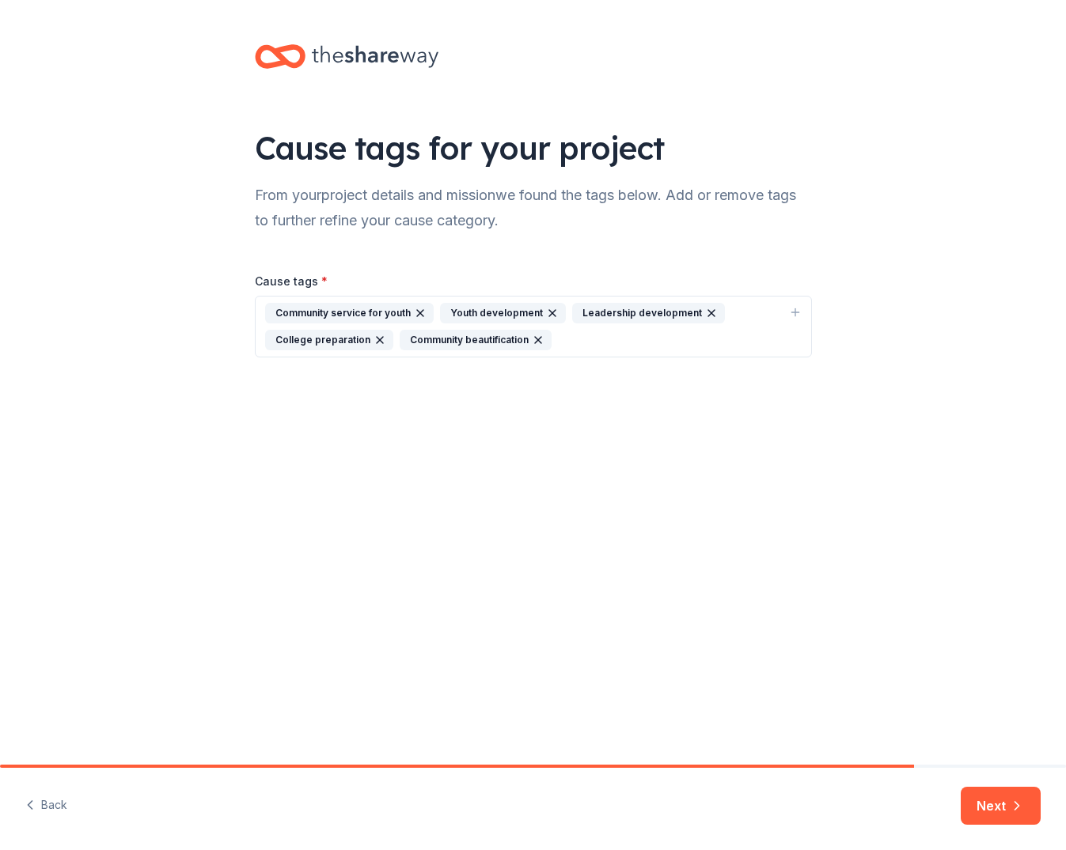
scroll to position [0, 2]
drag, startPoint x: 260, startPoint y: 309, endPoint x: 877, endPoint y: 400, distance: 623.0
click at [806, 388] on div "Cause tags for your project From your project details and mission we found the …" at bounding box center [533, 217] width 608 height 434
click at [489, 309] on div "Youth development" at bounding box center [503, 313] width 126 height 21
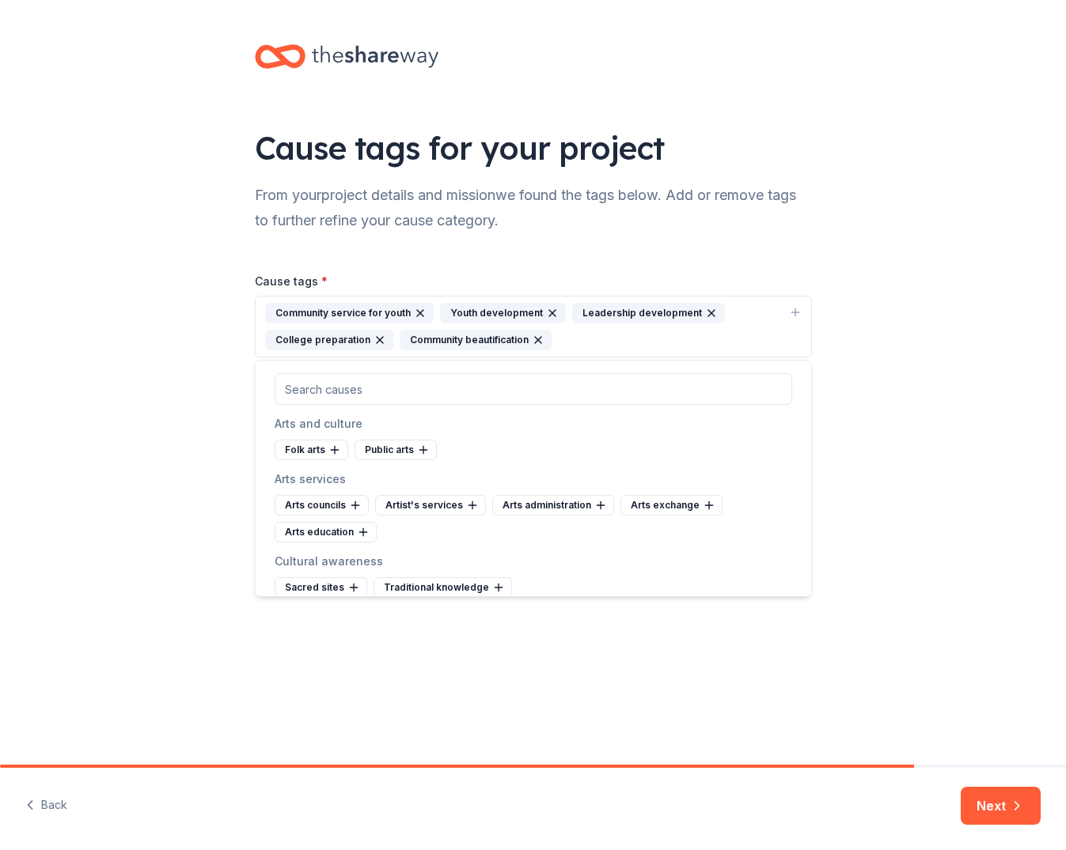
click at [348, 309] on div "Community service for youth" at bounding box center [349, 313] width 169 height 21
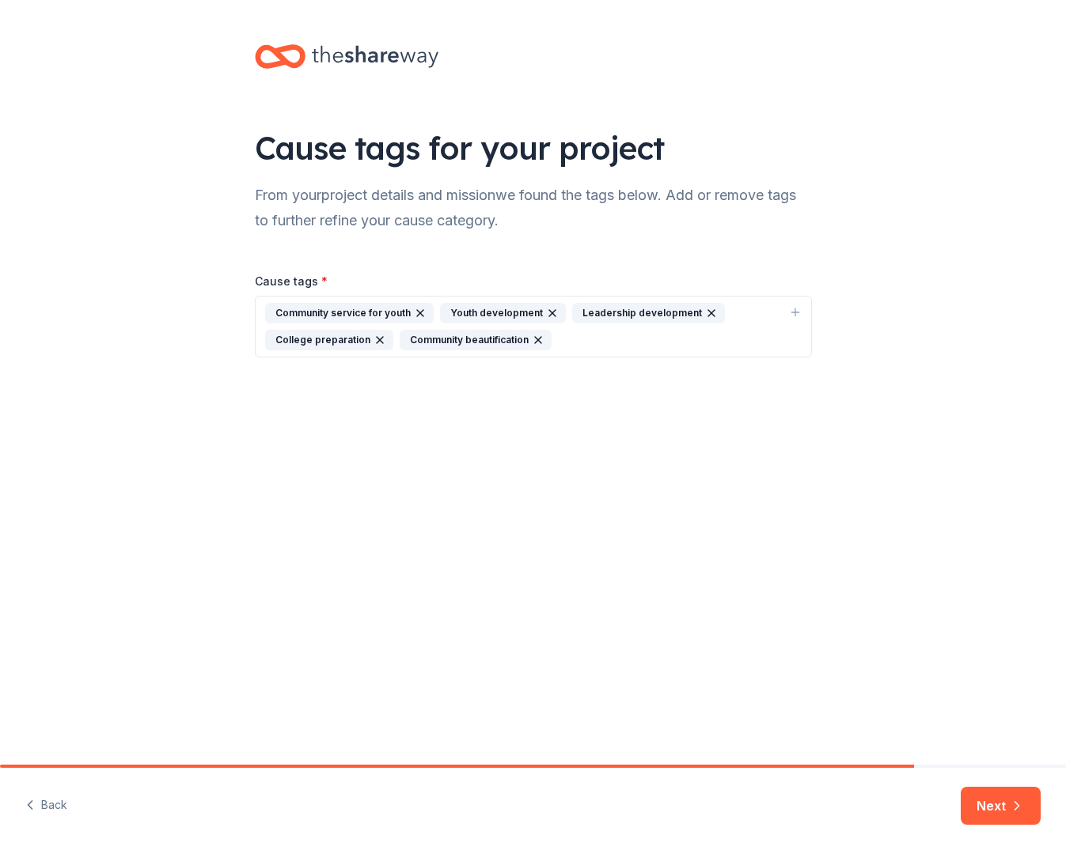
click at [517, 312] on div "Youth development" at bounding box center [503, 313] width 126 height 21
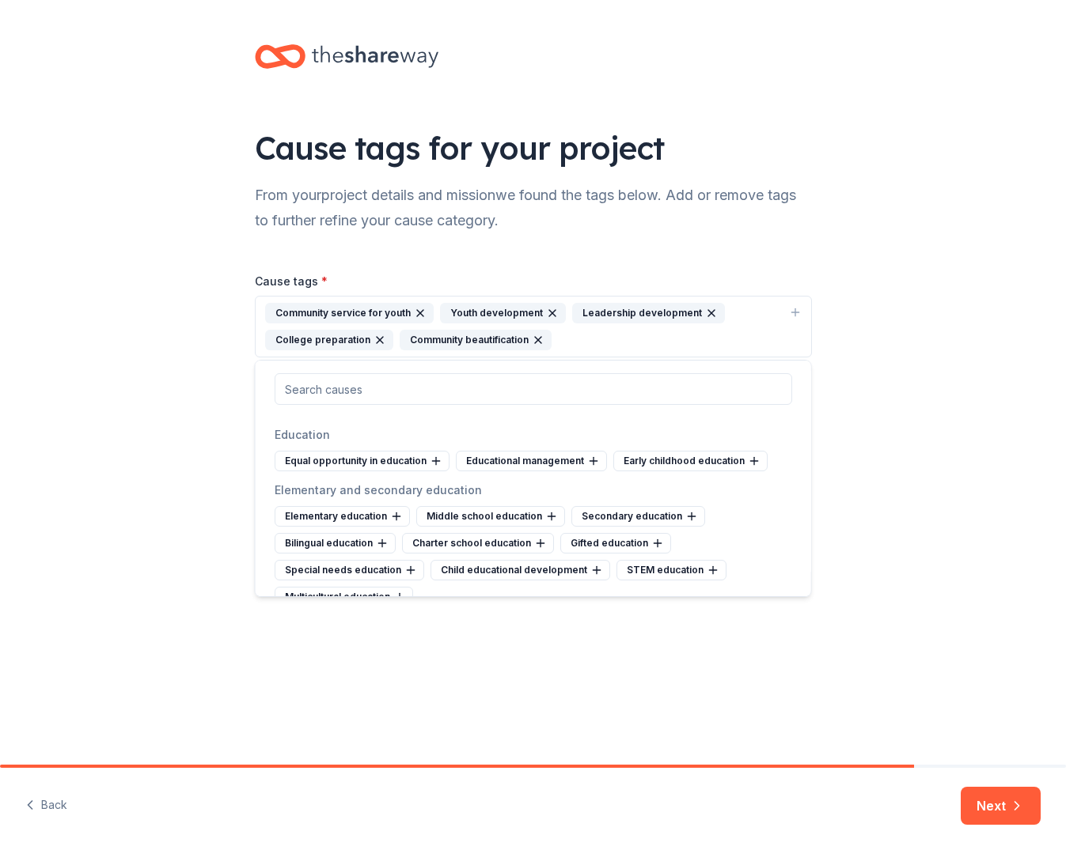
scroll to position [602, 0]
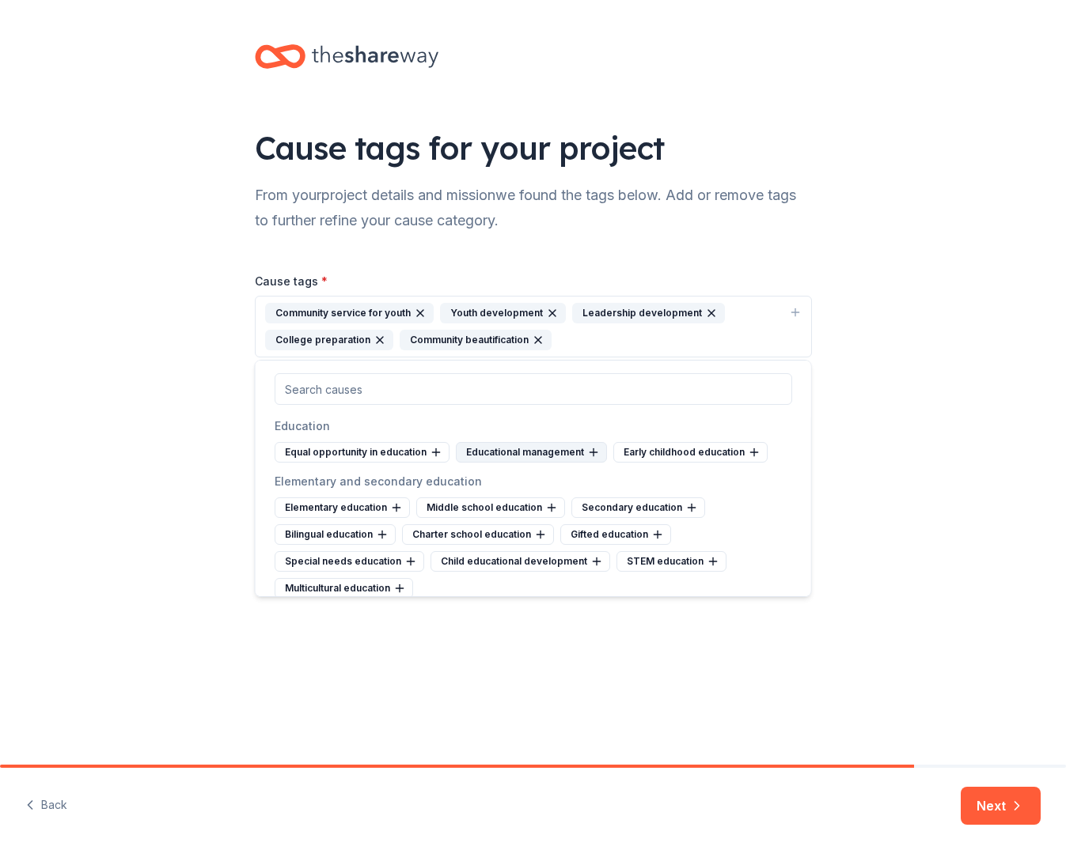
click at [589, 450] on icon at bounding box center [593, 452] width 13 height 13
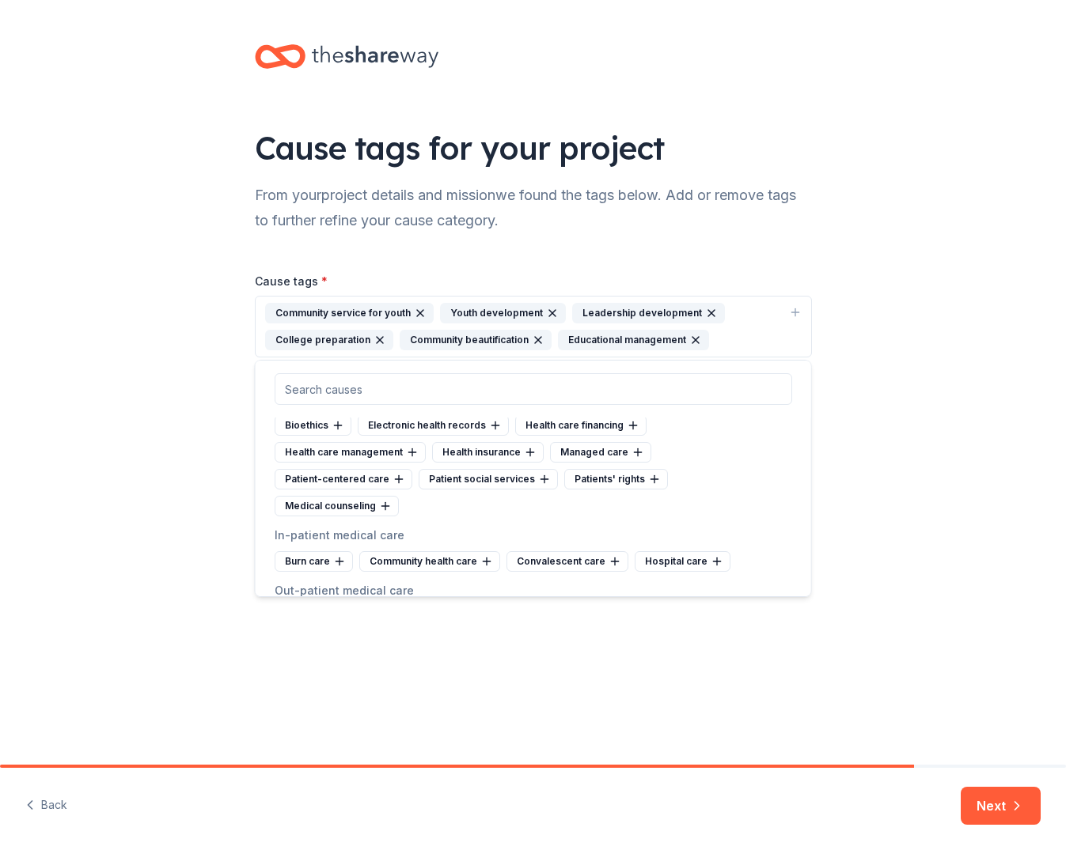
scroll to position [1714, 0]
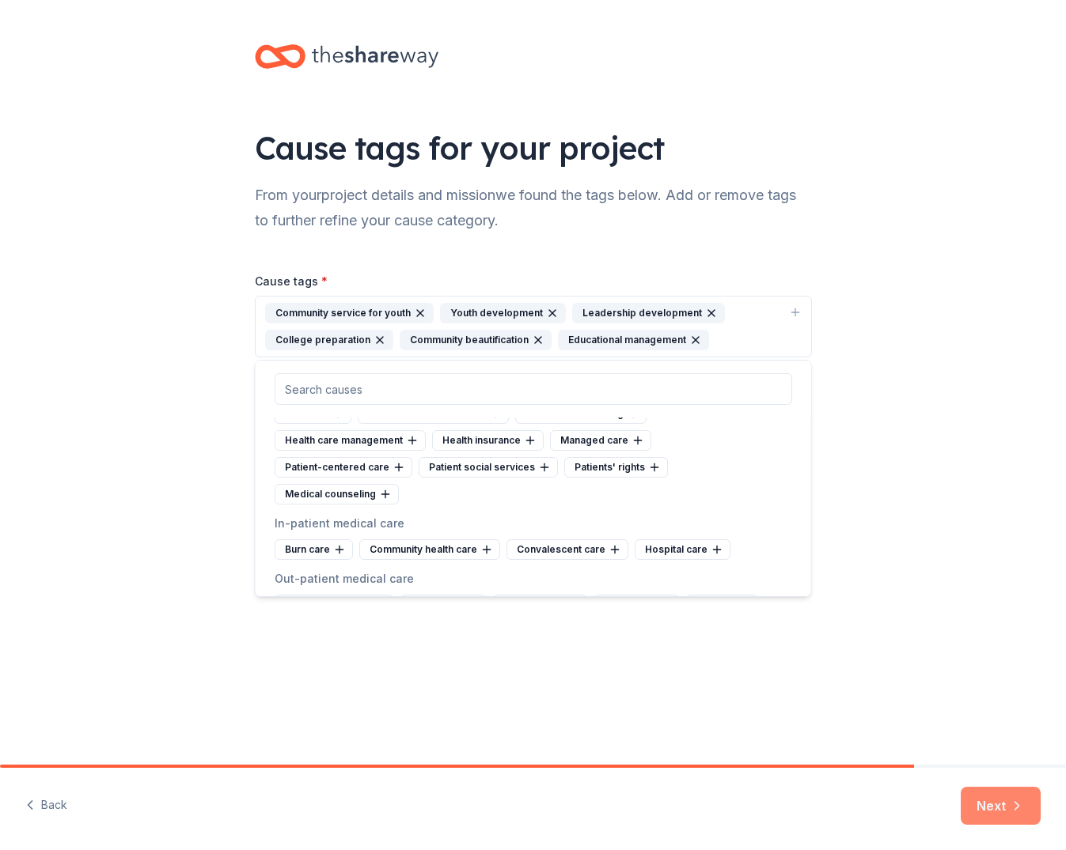
click at [1006, 814] on button "Next" at bounding box center [1000, 806] width 80 height 38
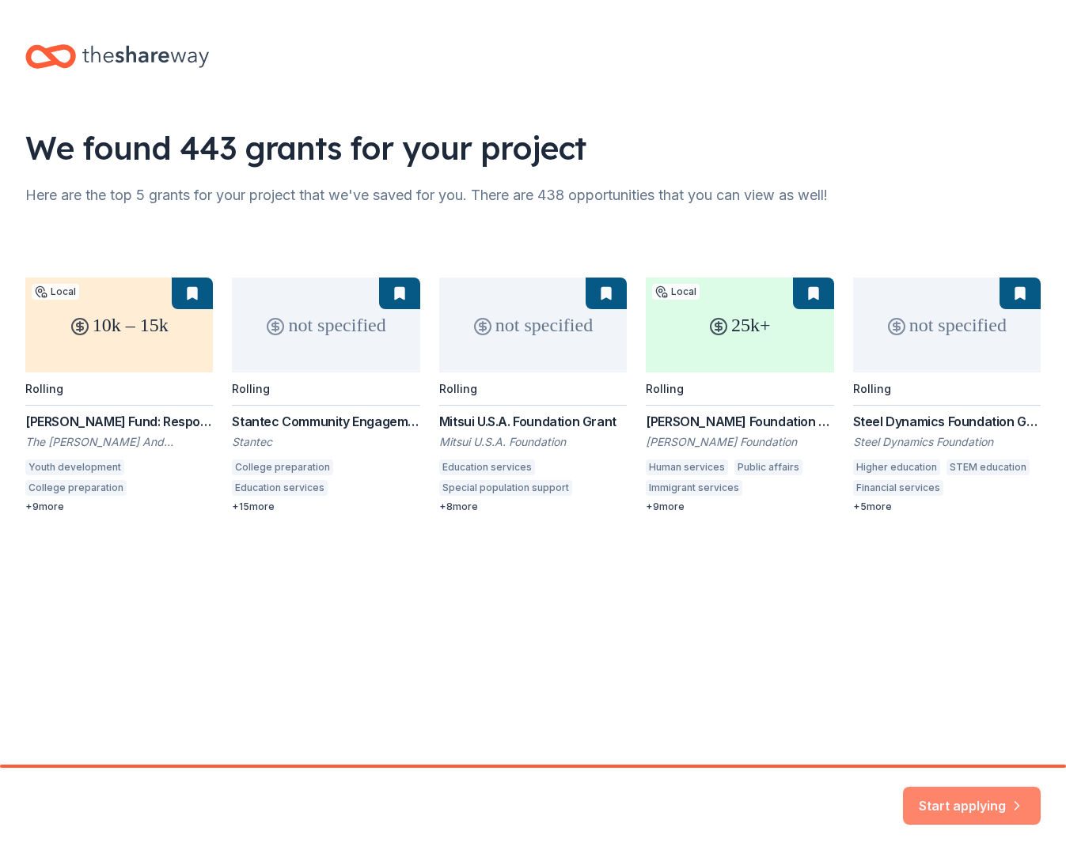
click at [959, 792] on button "Start applying" at bounding box center [972, 797] width 138 height 38
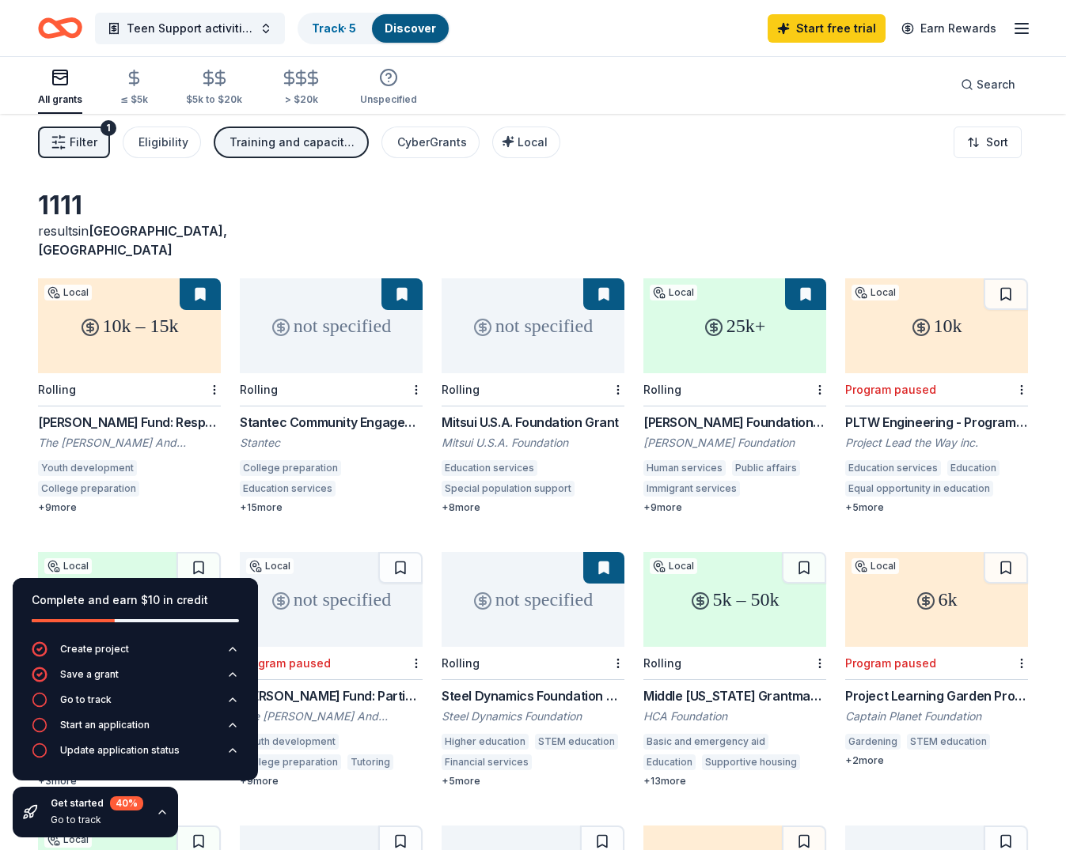
click at [1015, 28] on line "button" at bounding box center [1021, 28] width 13 height 0
